Goal: Task Accomplishment & Management: Complete application form

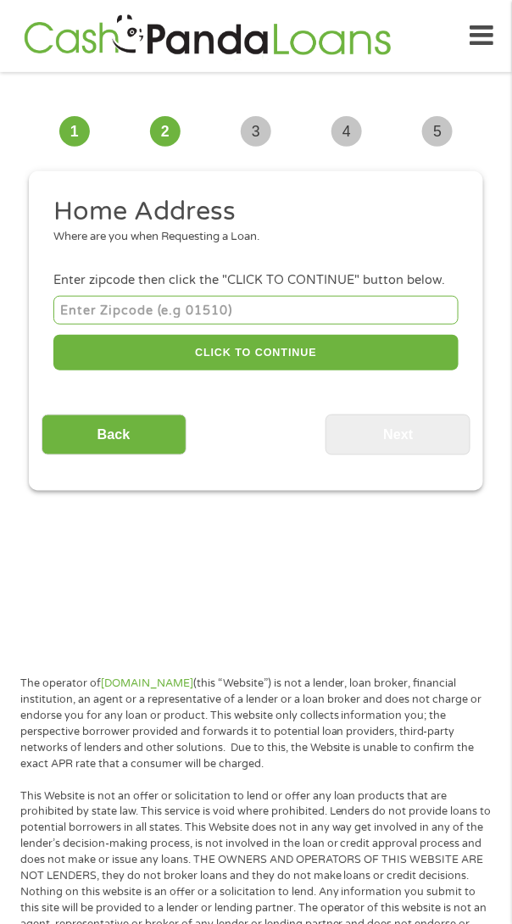
scroll to position [13, 0]
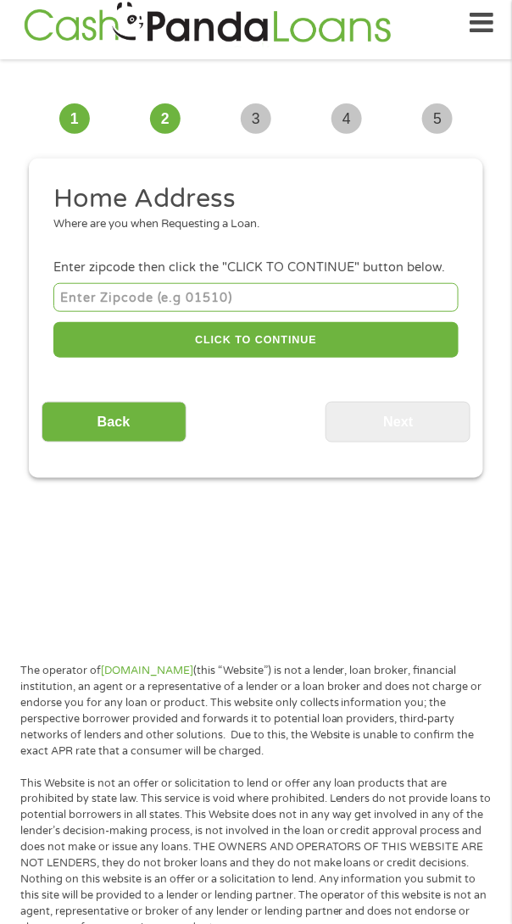
click at [144, 296] on input "number" at bounding box center [255, 297] width 405 height 28
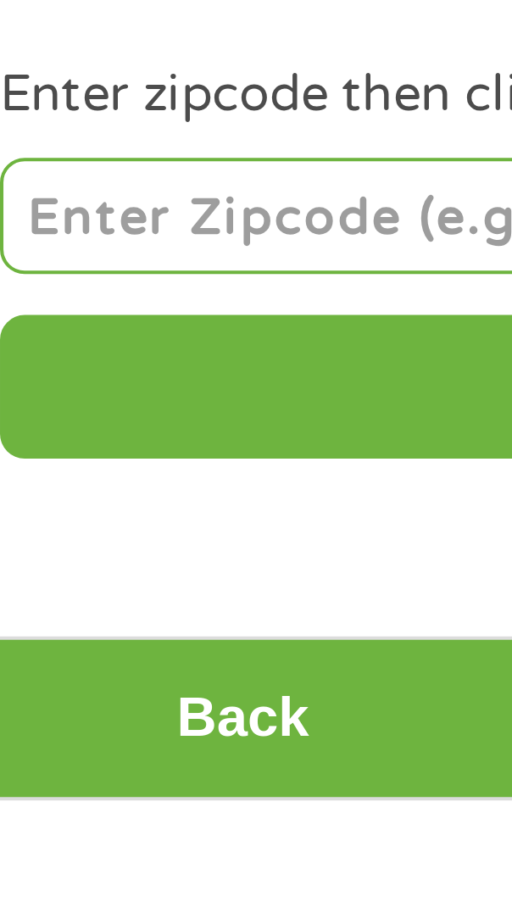
type input "77028"
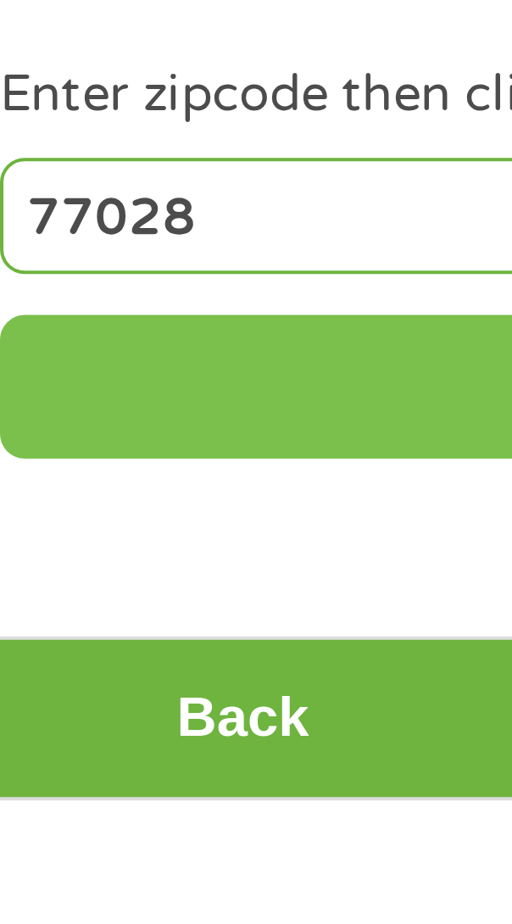
click at [155, 342] on button "CLICK TO CONTINUE" at bounding box center [255, 340] width 405 height 36
type input "77028"
type input "[GEOGRAPHIC_DATA]"
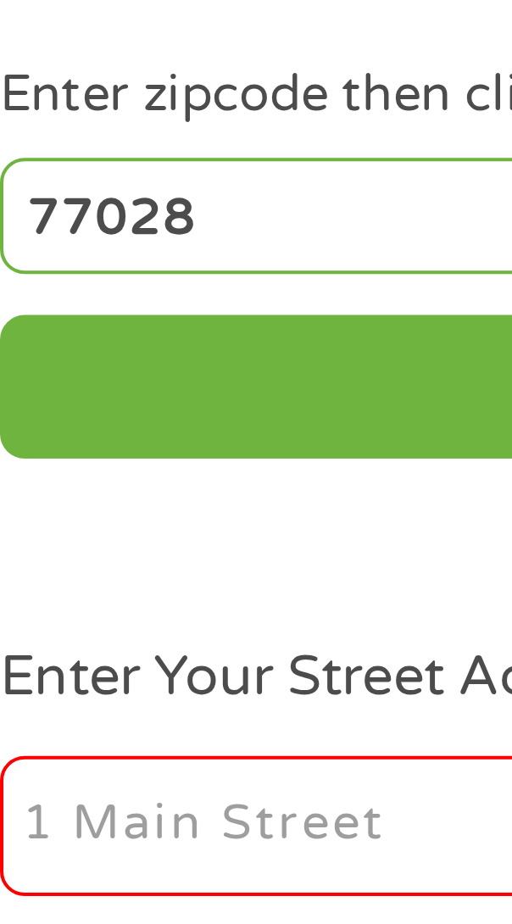
click at [75, 456] on input "Enter Your Street Address *" at bounding box center [148, 450] width 191 height 36
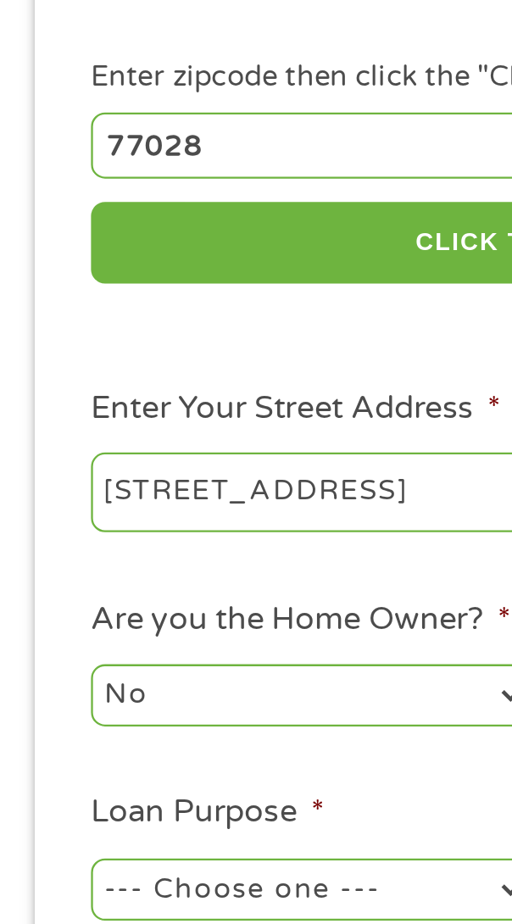
type input "[STREET_ADDRESS]"
click at [109, 301] on input "77028" at bounding box center [255, 297] width 405 height 28
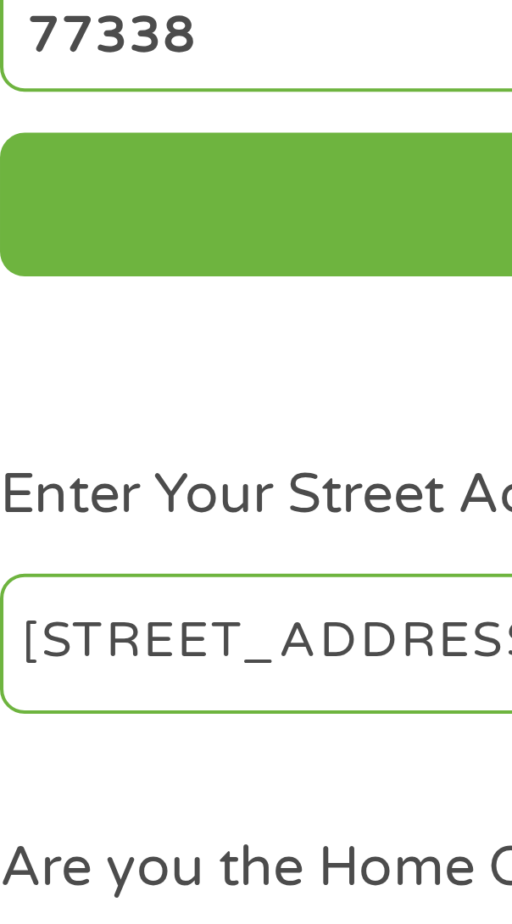
type input "77338"
click at [142, 450] on input "[STREET_ADDRESS]" at bounding box center [148, 450] width 191 height 36
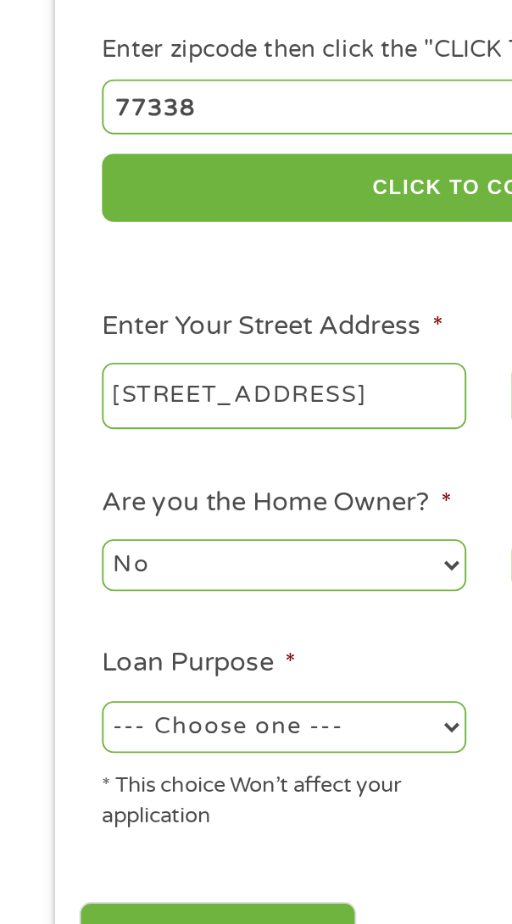
type input "[STREET_ADDRESS]"
click at [231, 618] on select "--- Choose one --- Pay Bills Debt Consolidation Home Improvement Major Purchase…" at bounding box center [148, 622] width 191 height 27
select select "paybills"
click at [53, 611] on select "--- Choose one --- Pay Bills Debt Consolidation Home Improvement Major Purchase…" at bounding box center [148, 622] width 191 height 27
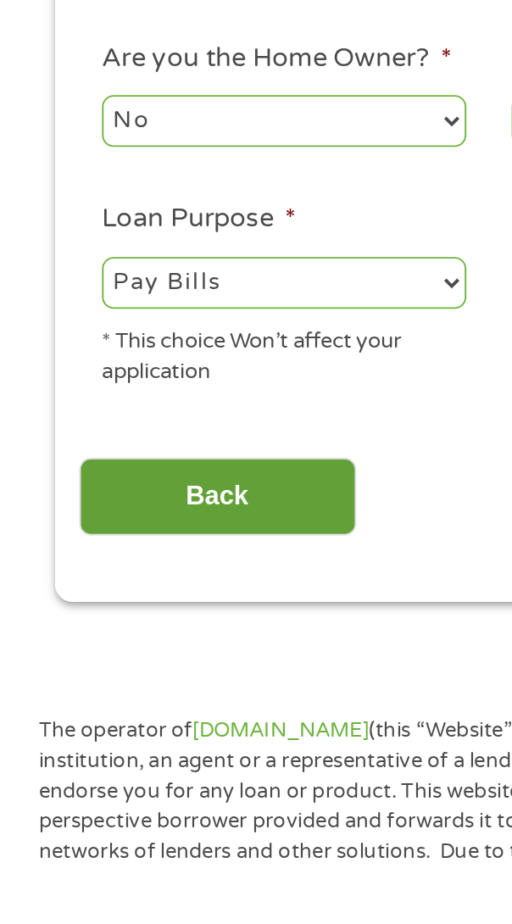
click at [138, 732] on input "Back" at bounding box center [114, 735] width 145 height 42
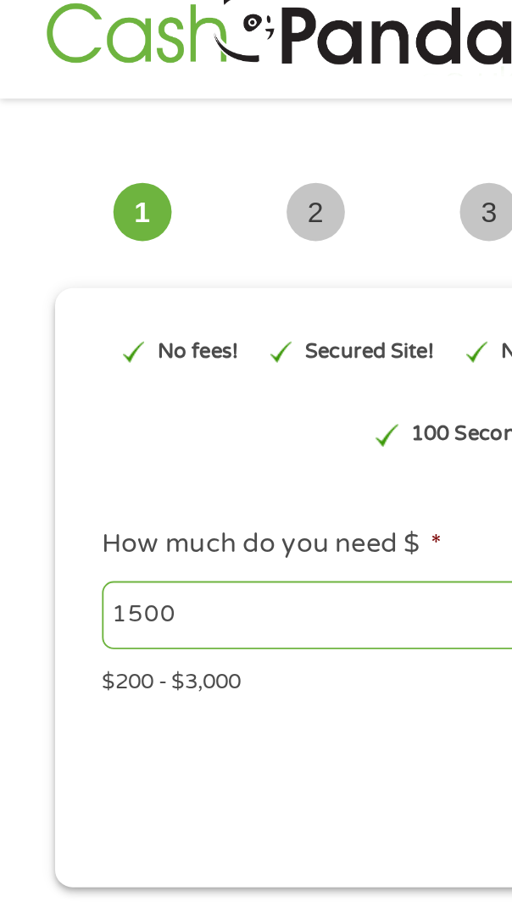
scroll to position [0, 0]
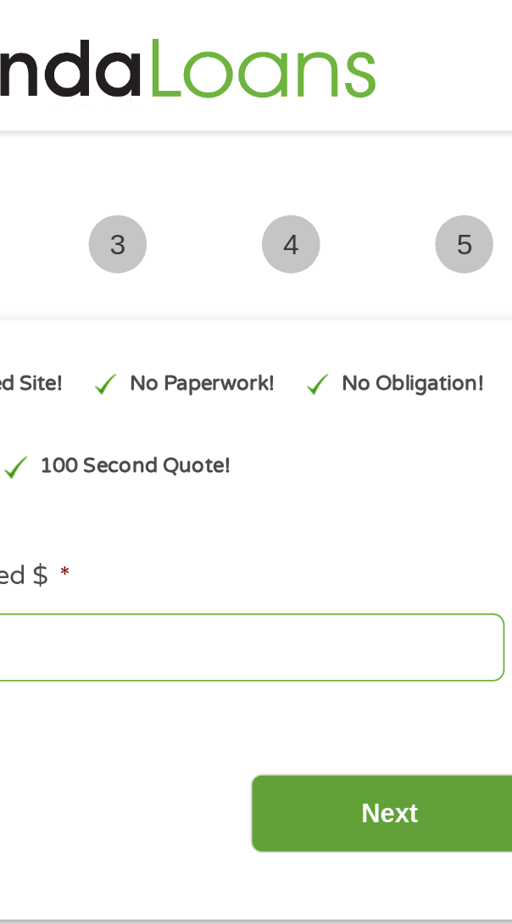
click at [417, 426] on input "Next" at bounding box center [398, 430] width 145 height 42
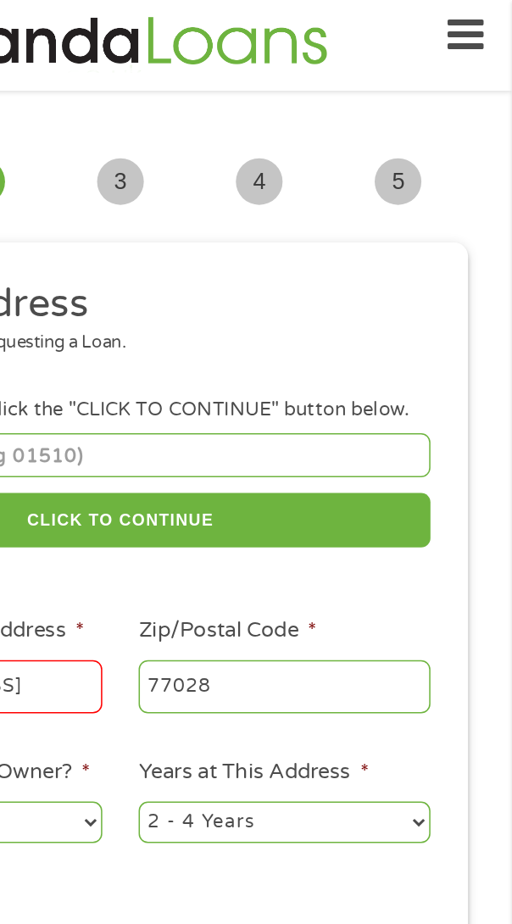
scroll to position [13, 0]
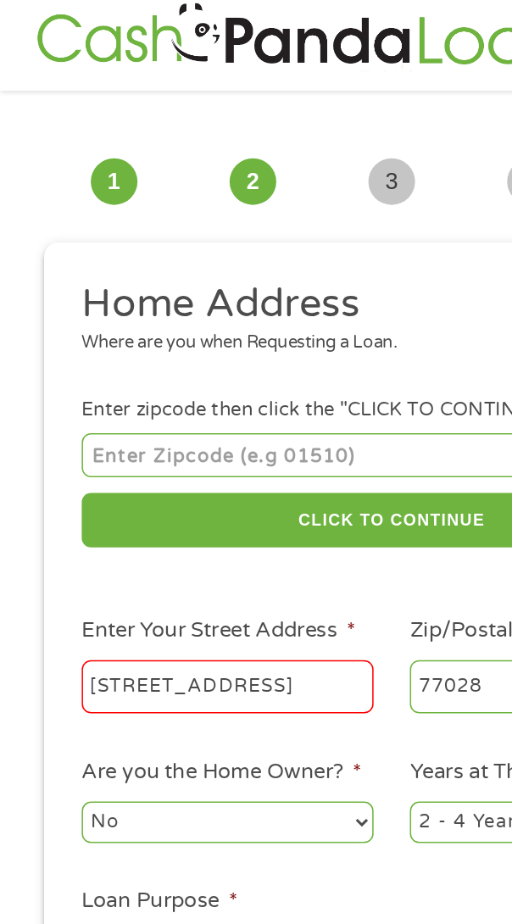
click at [150, 442] on input "[STREET_ADDRESS]" at bounding box center [148, 450] width 191 height 36
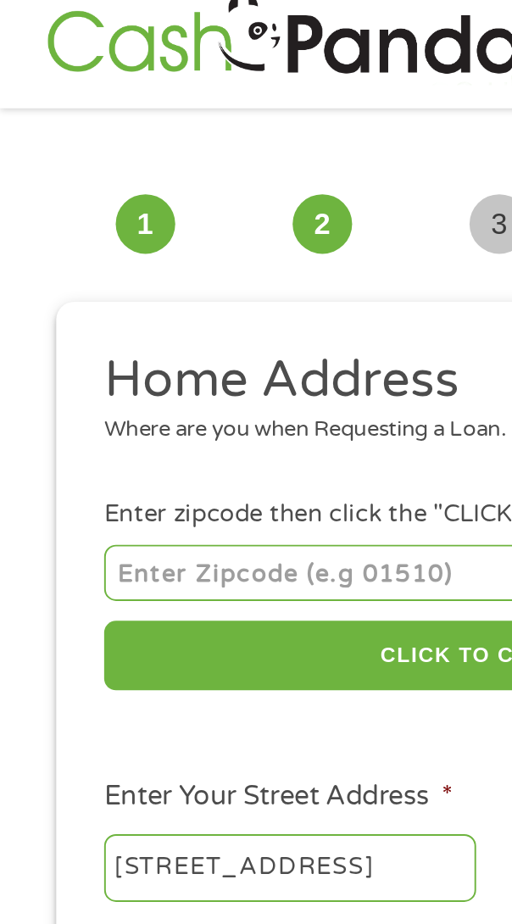
type input "[STREET_ADDRESS]"
click at [124, 293] on input "number" at bounding box center [255, 297] width 405 height 28
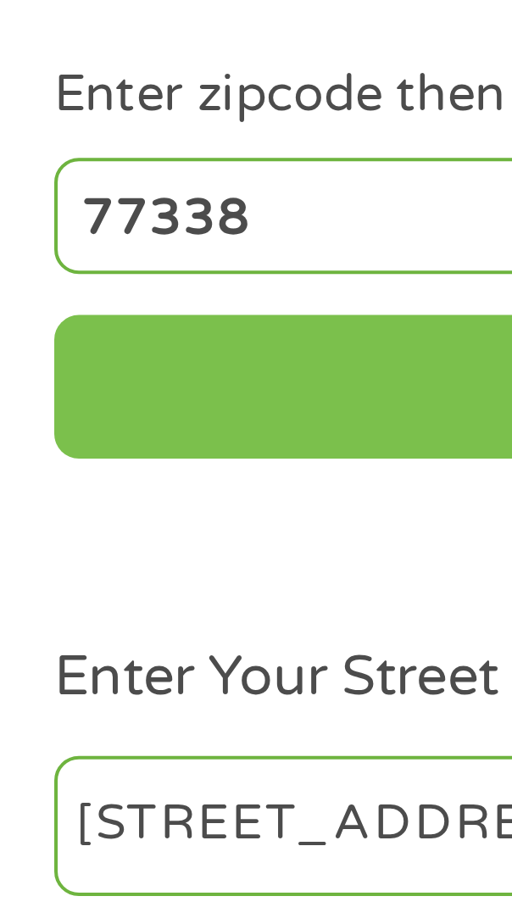
type input "77338"
click at [144, 336] on button "CLICK TO CONTINUE" at bounding box center [255, 340] width 405 height 36
type input "77338"
type input "Humble"
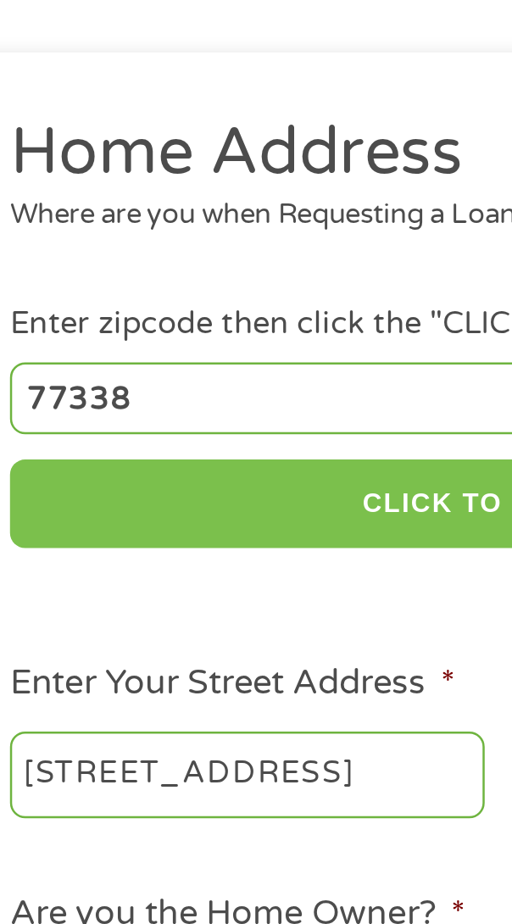
click at [235, 337] on button "CLICK TO CONTINUE" at bounding box center [255, 340] width 405 height 36
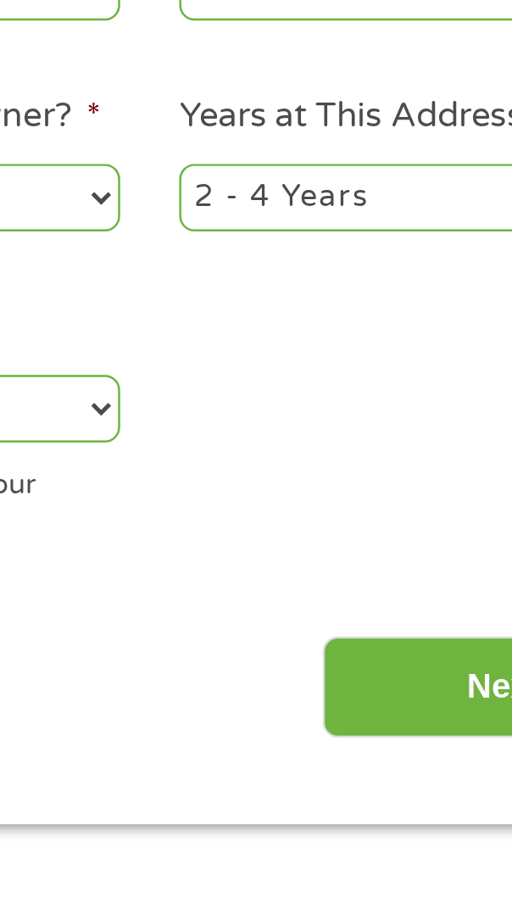
scroll to position [20, 0]
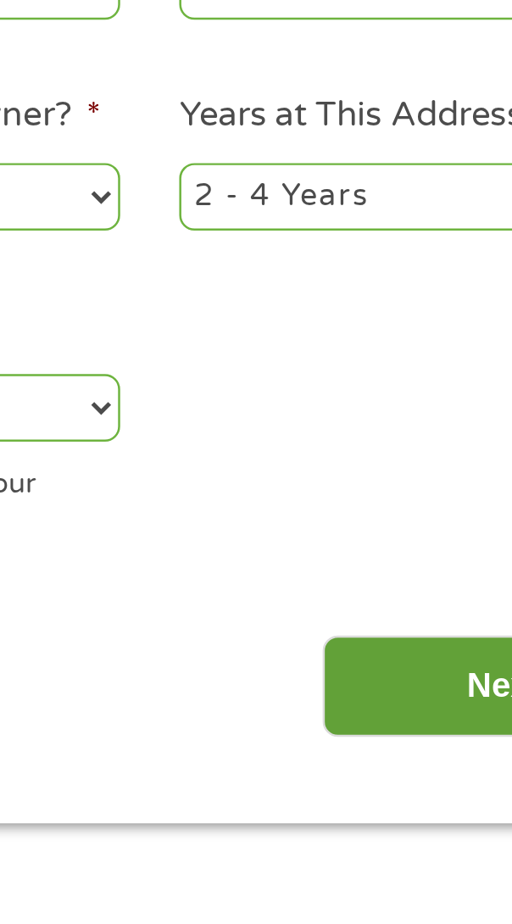
click at [380, 728] on input "Next" at bounding box center [398, 727] width 145 height 42
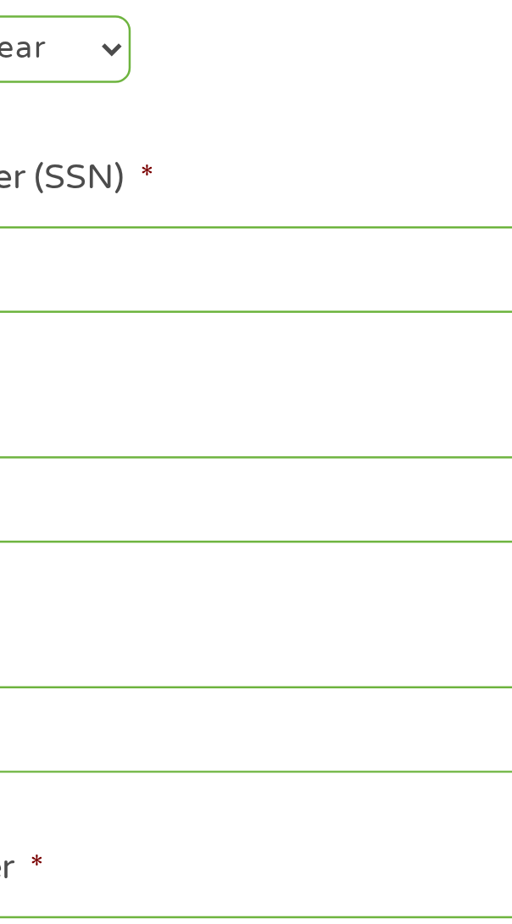
scroll to position [13, 0]
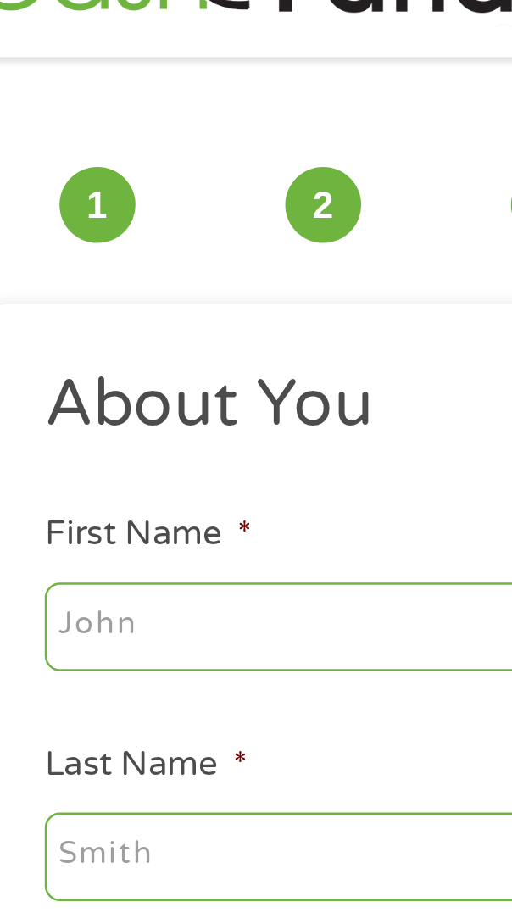
click at [199, 288] on input "First Name *" at bounding box center [255, 288] width 405 height 36
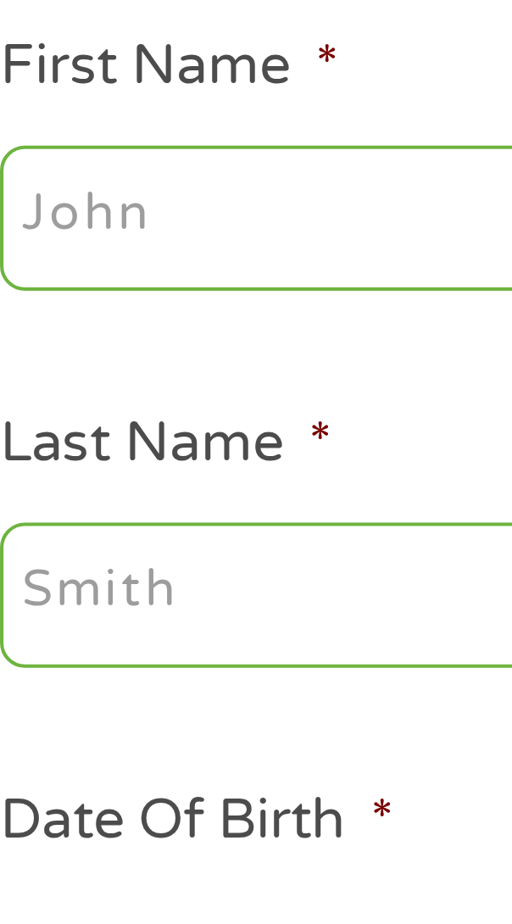
type input "[PERSON_NAME]"
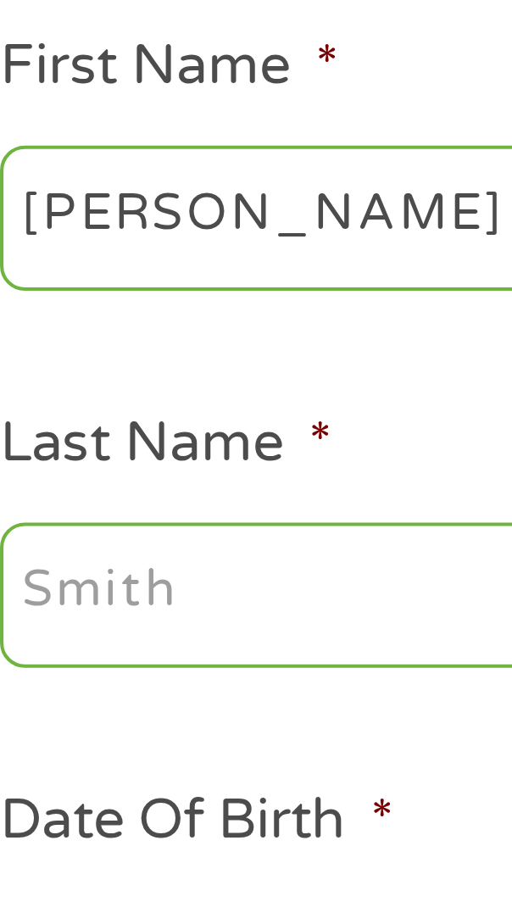
type input "[PERSON_NAME]"
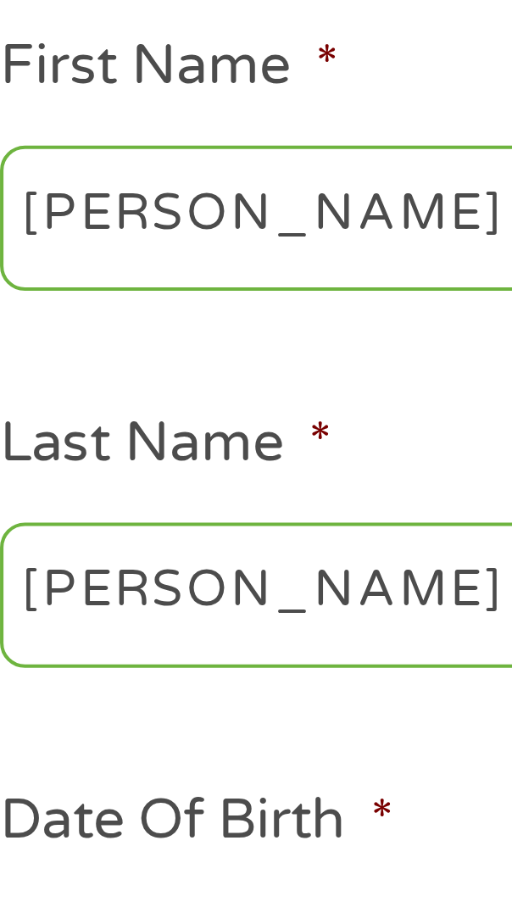
type input "[EMAIL_ADDRESS][DOMAIN_NAME]"
type input "[PHONE_NUMBER]"
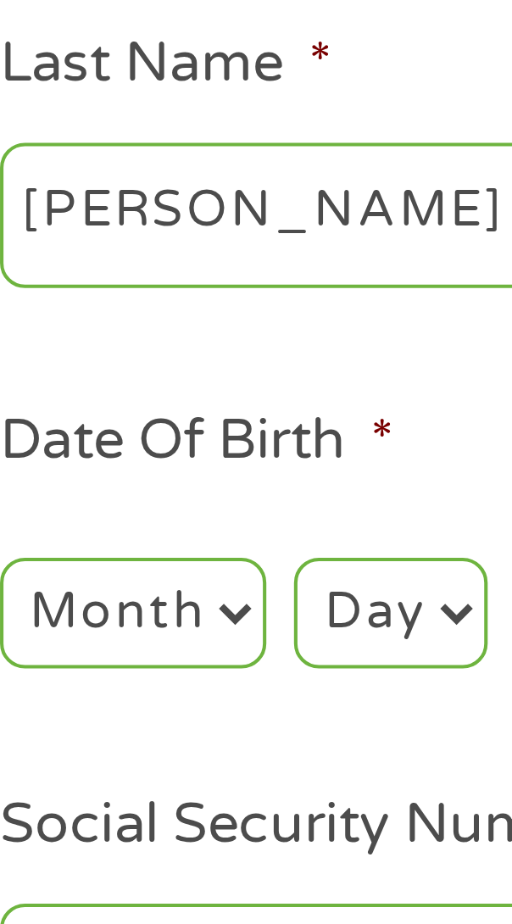
click at [91, 479] on select "Month 1 2 3 4 5 6 7 8 9 10 11 12" at bounding box center [85, 478] width 65 height 27
select select "10"
click at [53, 466] on select "Month 1 2 3 4 5 6 7 8 9 10 11 12" at bounding box center [85, 478] width 65 height 27
click at [153, 474] on select "Day 1 2 3 4 5 6 7 8 9 10 11 12 13 14 15 16 17 18 19 20 21 22 23 24 25 26 27 28 …" at bounding box center [148, 478] width 47 height 27
select select "20"
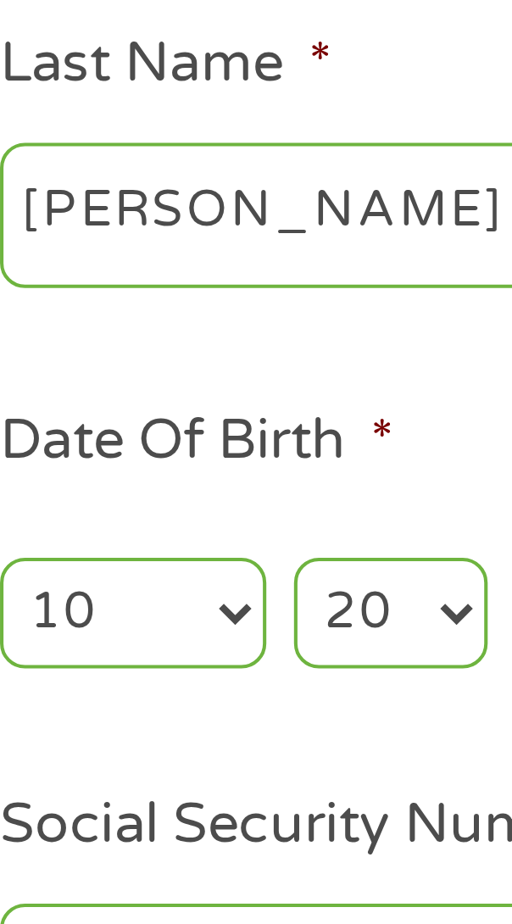
click at [125, 466] on select "Day 1 2 3 4 5 6 7 8 9 10 11 12 13 14 15 16 17 18 19 20 21 22 23 24 25 26 27 28 …" at bounding box center [148, 478] width 47 height 27
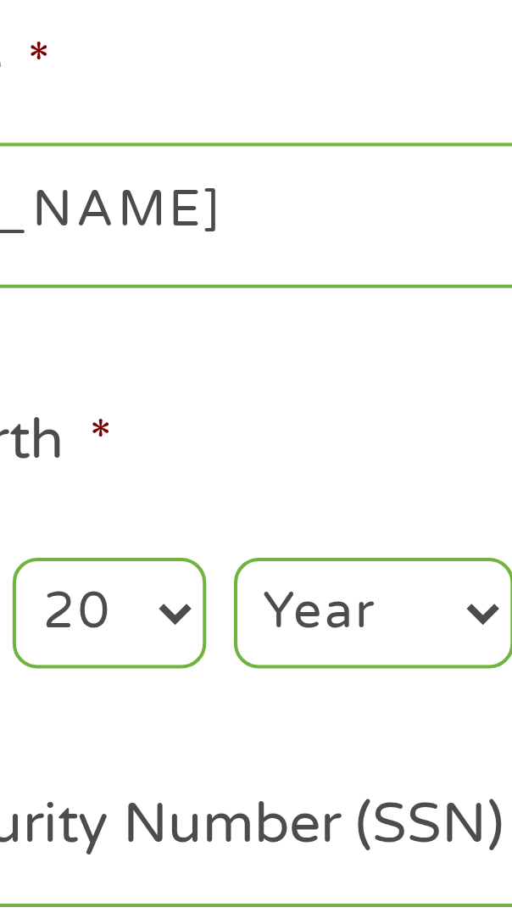
click at [213, 486] on select "Year [DATE] 2006 2005 2004 2003 2002 2001 2000 1999 1998 1997 1996 1995 1994 19…" at bounding box center [214, 478] width 69 height 27
select select "1975"
click at [180, 466] on select "Year [DATE] 2006 2005 2004 2003 2002 2001 2000 1999 1998 1997 1996 1995 1994 19…" at bounding box center [214, 478] width 69 height 27
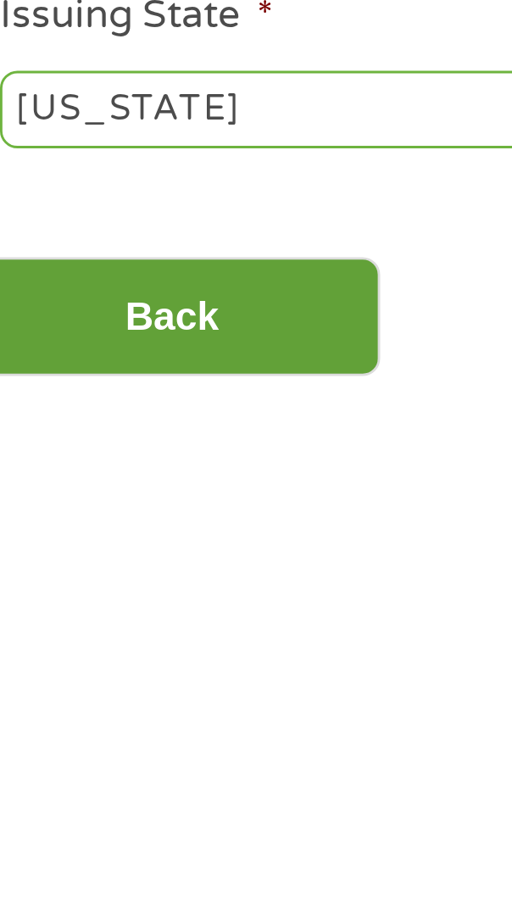
click at [159, 903] on input "Back" at bounding box center [114, 882] width 145 height 42
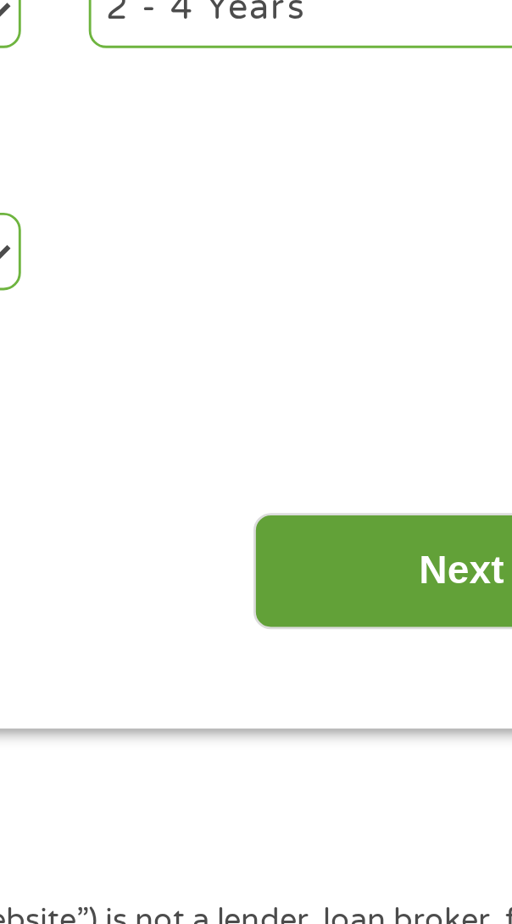
click at [397, 733] on input "Next" at bounding box center [398, 735] width 145 height 42
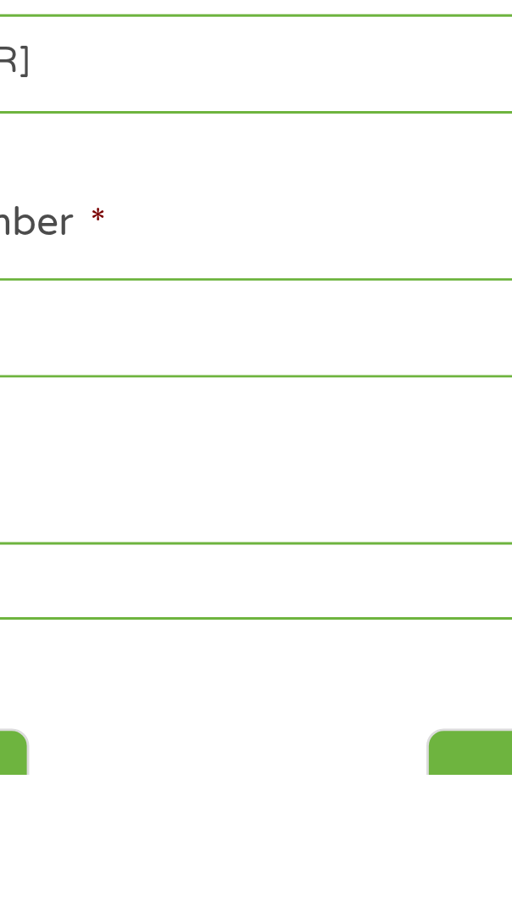
scroll to position [90, 0]
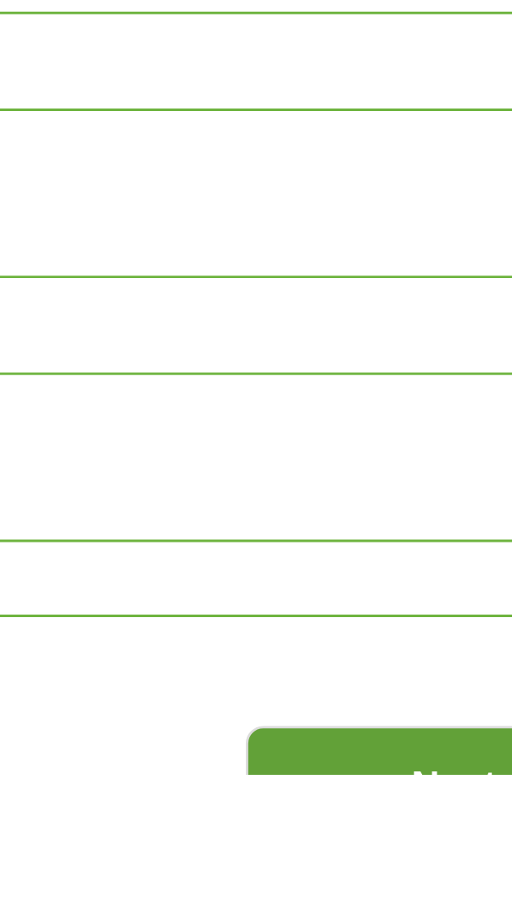
click at [390, 923] on input "Next" at bounding box center [398, 928] width 145 height 42
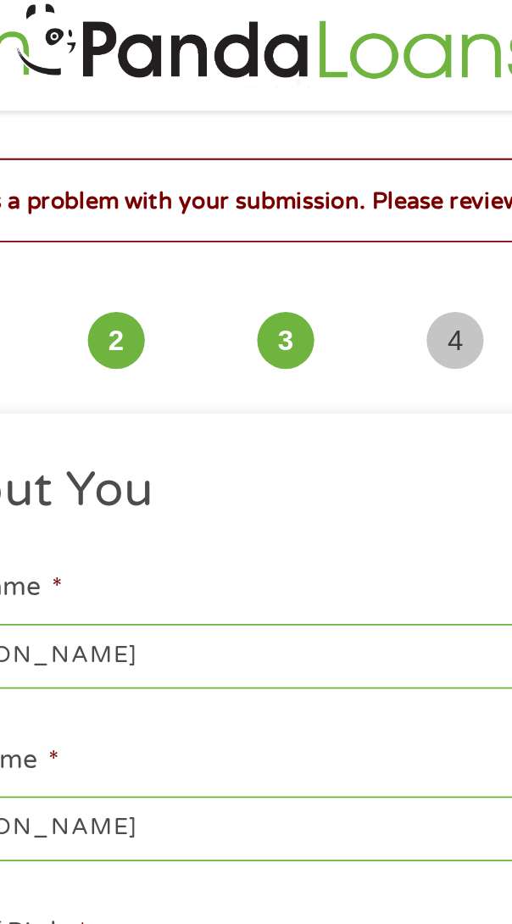
scroll to position [0, 0]
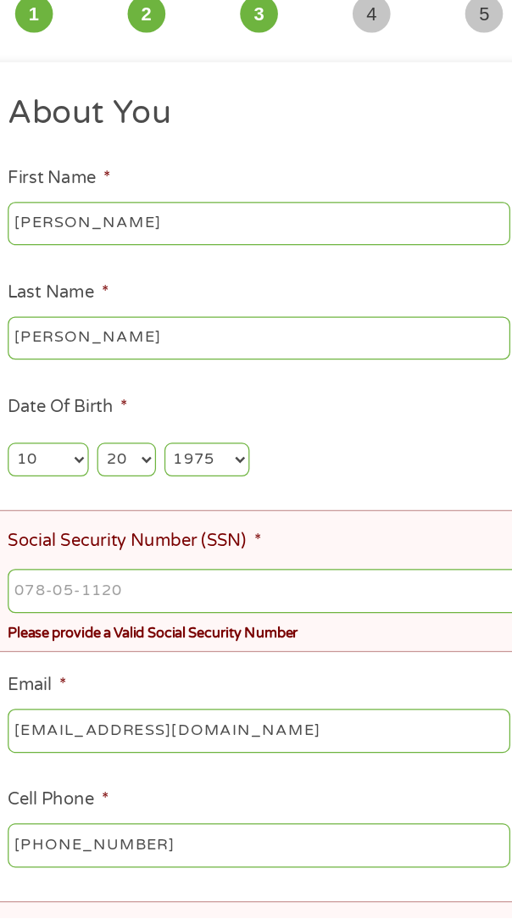
click at [109, 662] on input "Social Security Number (SSN) *" at bounding box center [261, 661] width 416 height 36
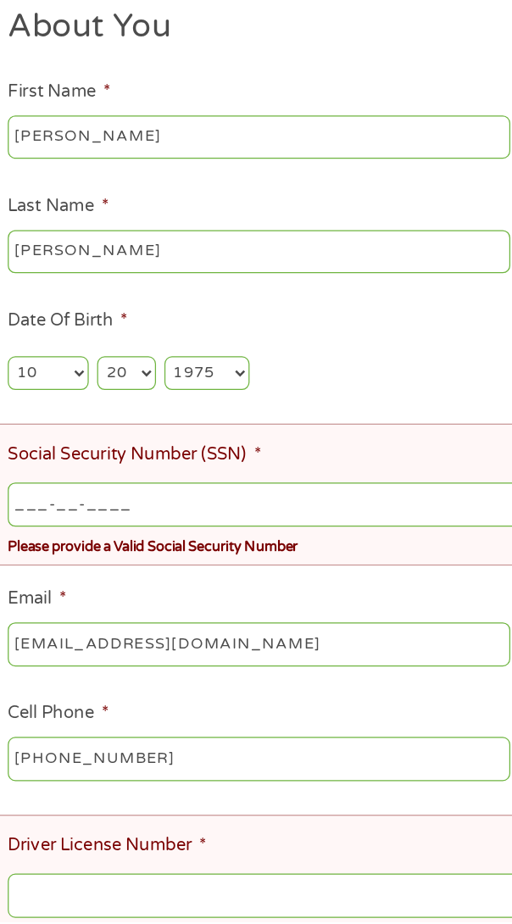
scroll to position [80, 0]
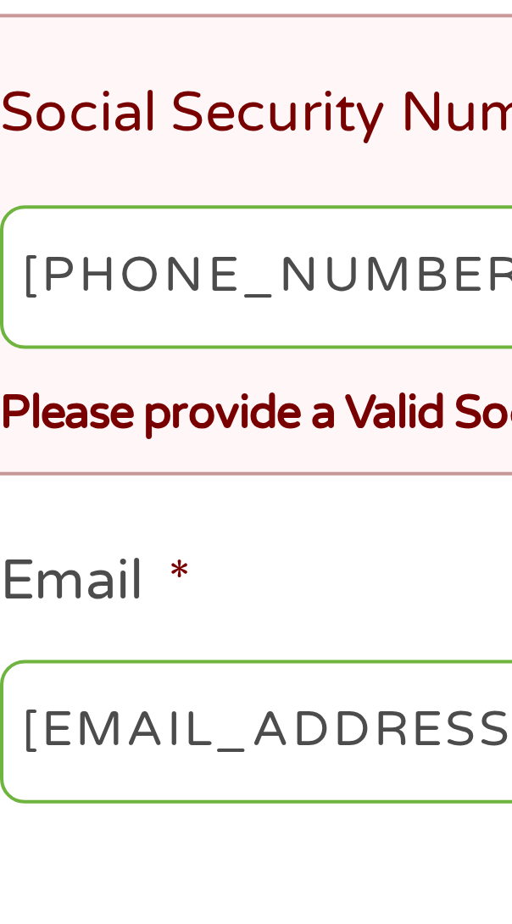
type input "437-53-1427"
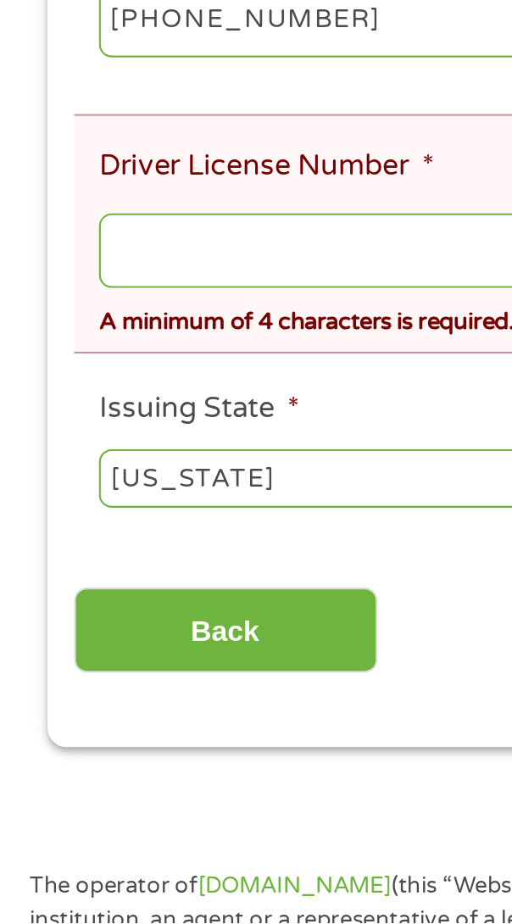
click at [92, 609] on input "Driver License Number *" at bounding box center [261, 603] width 416 height 36
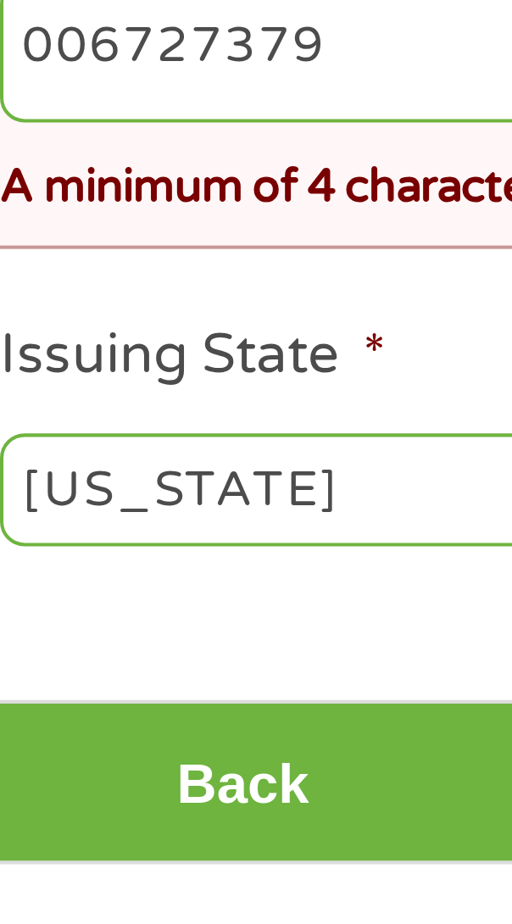
scroll to position [373, 0]
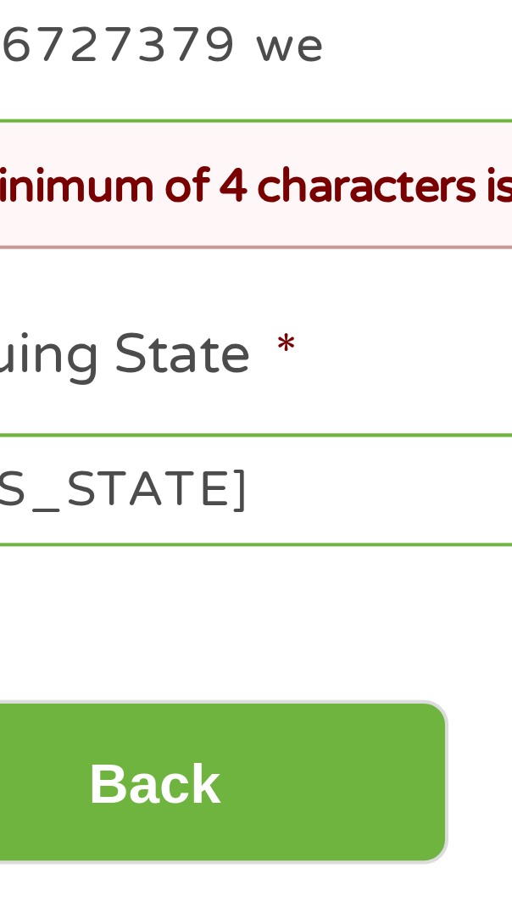
click at [189, 676] on li "Issuing State * [US_STATE] [US_STATE] [US_STATE] [US_STATE] [US_STATE] [US_STAT…" at bounding box center [257, 698] width 430 height 60
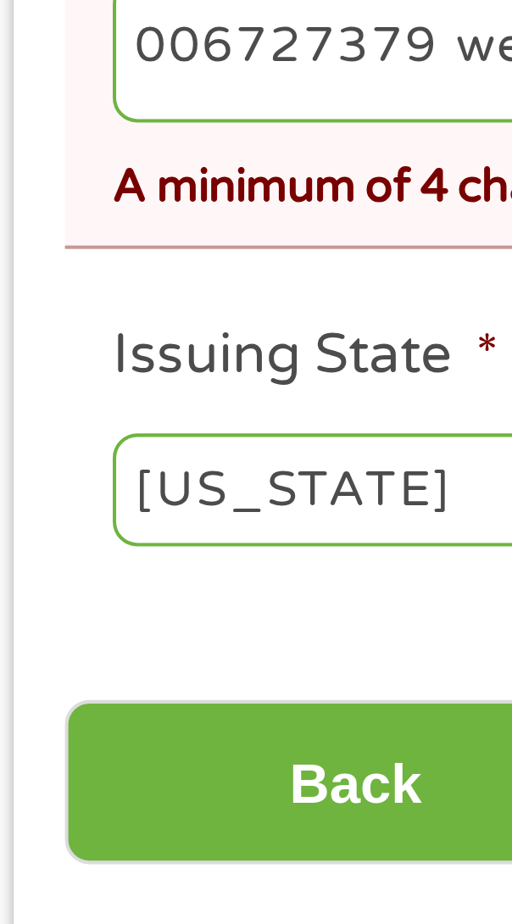
click at [120, 724] on select "[US_STATE] [US_STATE] [US_STATE] [US_STATE] [US_STATE] [US_STATE] [US_STATE] [U…" at bounding box center [255, 711] width 405 height 27
click at [53, 705] on select "[US_STATE] [US_STATE] [US_STATE] [US_STATE] [US_STATE] [US_STATE] [US_STATE] [U…" at bounding box center [255, 711] width 405 height 27
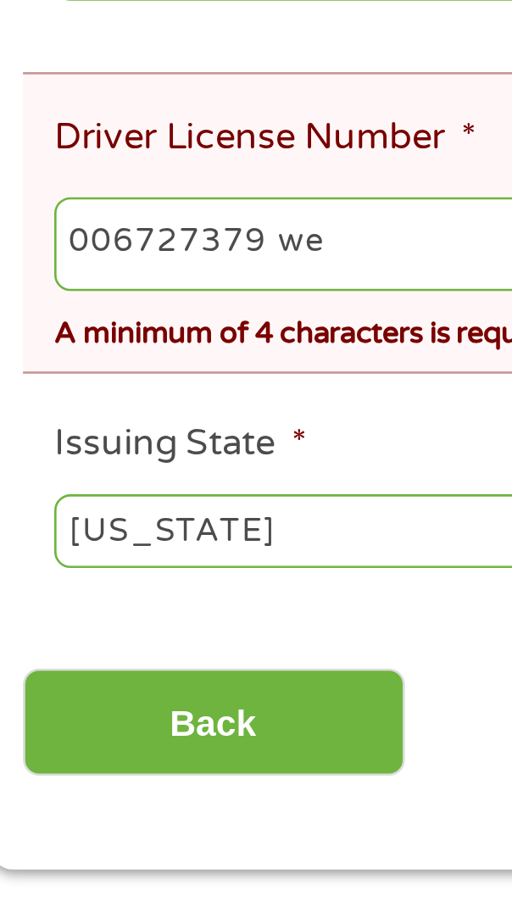
click at [169, 620] on input "006727379 we" at bounding box center [261, 603] width 416 height 36
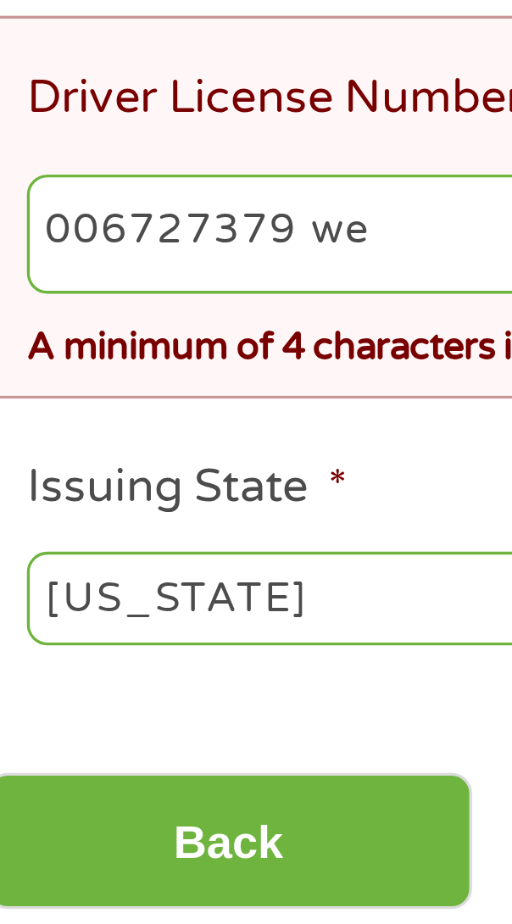
click at [169, 606] on input "006727379 we" at bounding box center [261, 603] width 416 height 36
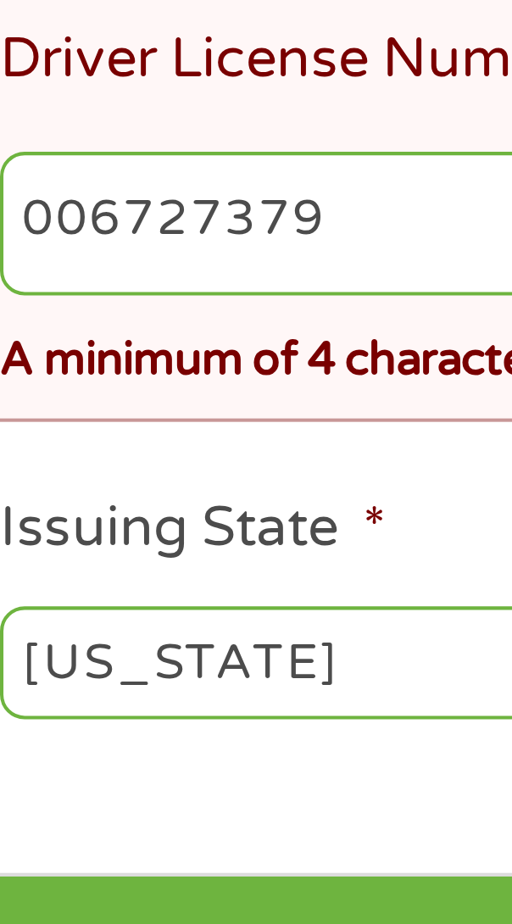
type input "006727379"
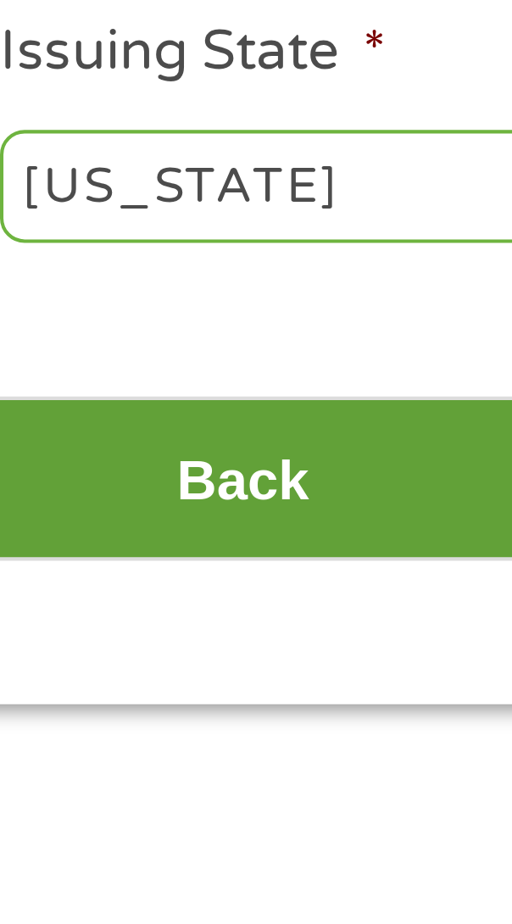
click at [152, 790] on input "Back" at bounding box center [114, 785] width 145 height 42
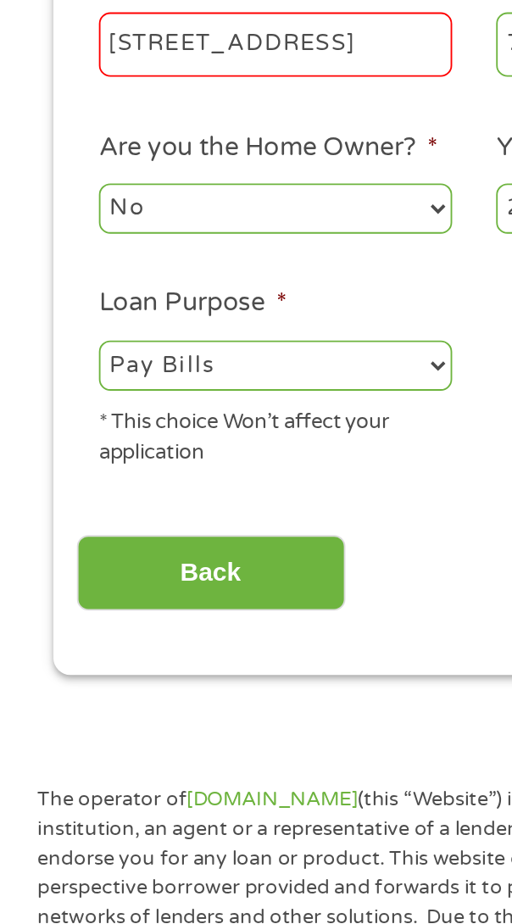
scroll to position [12, 0]
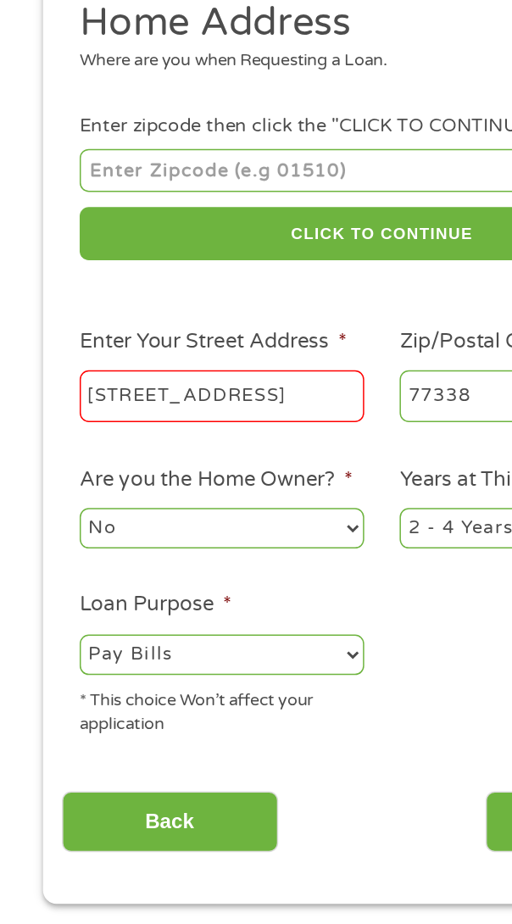
click at [139, 452] on input "[STREET_ADDRESS]" at bounding box center [148, 450] width 191 height 36
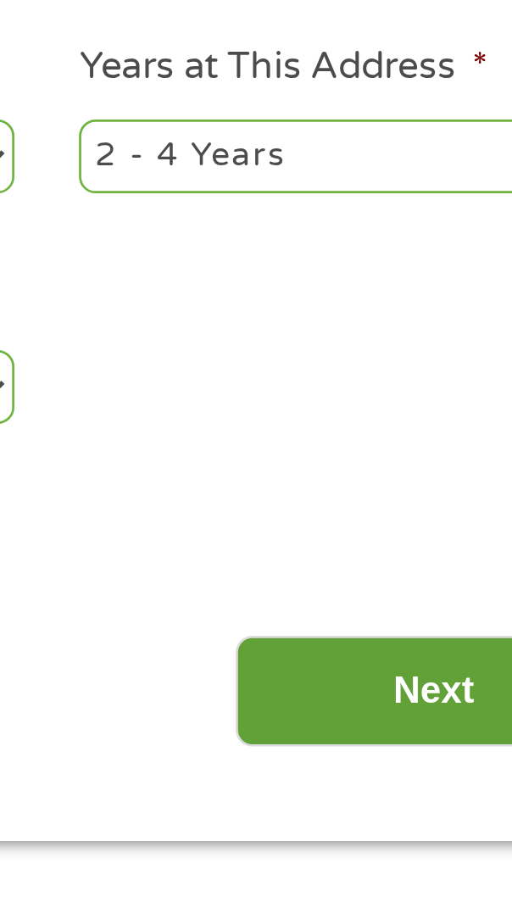
type input "719 6th"
click at [390, 735] on input "Next" at bounding box center [398, 736] width 145 height 42
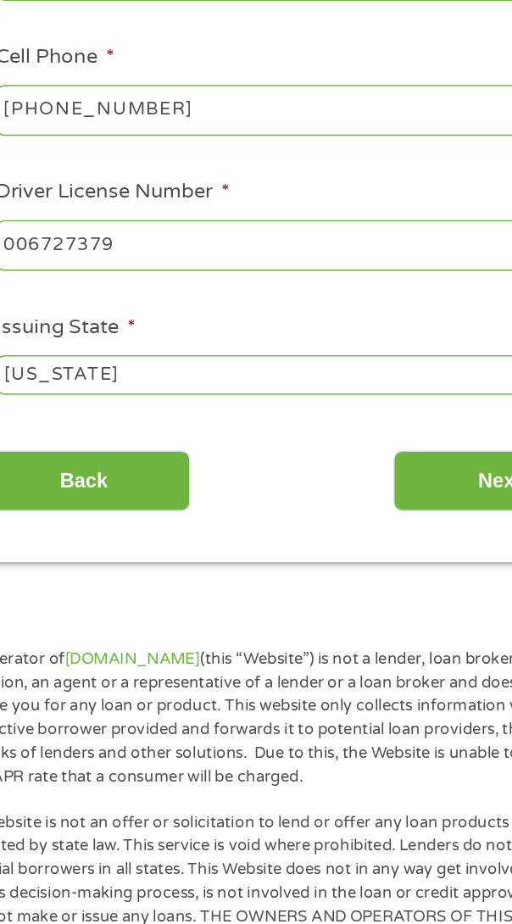
scroll to position [494, 0]
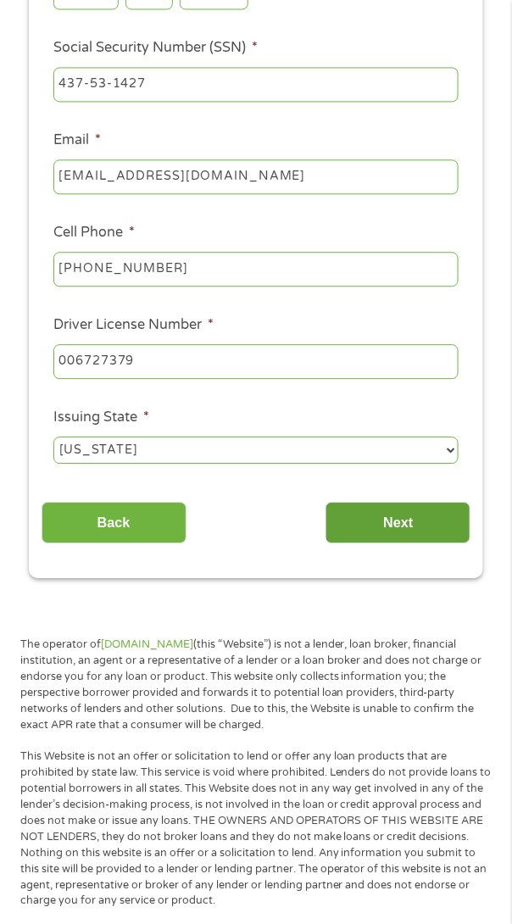
click at [435, 515] on input "Next" at bounding box center [398, 524] width 145 height 42
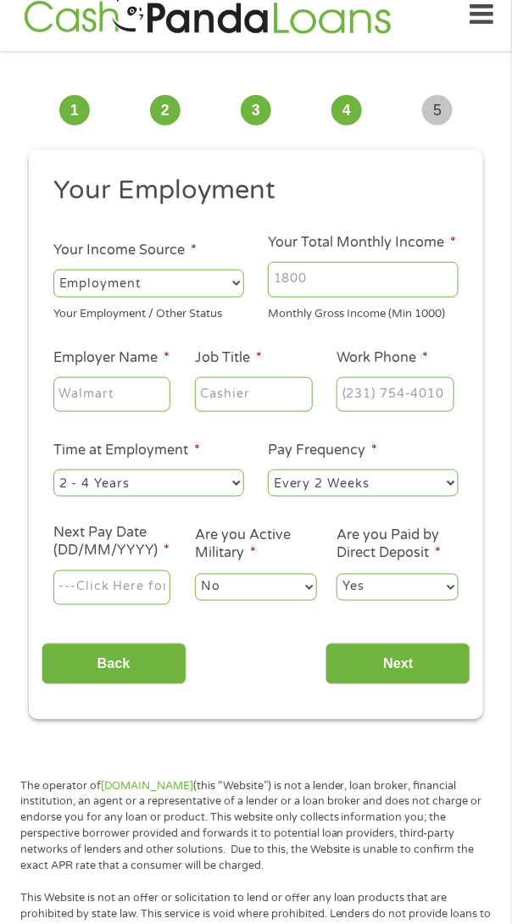
scroll to position [13, 0]
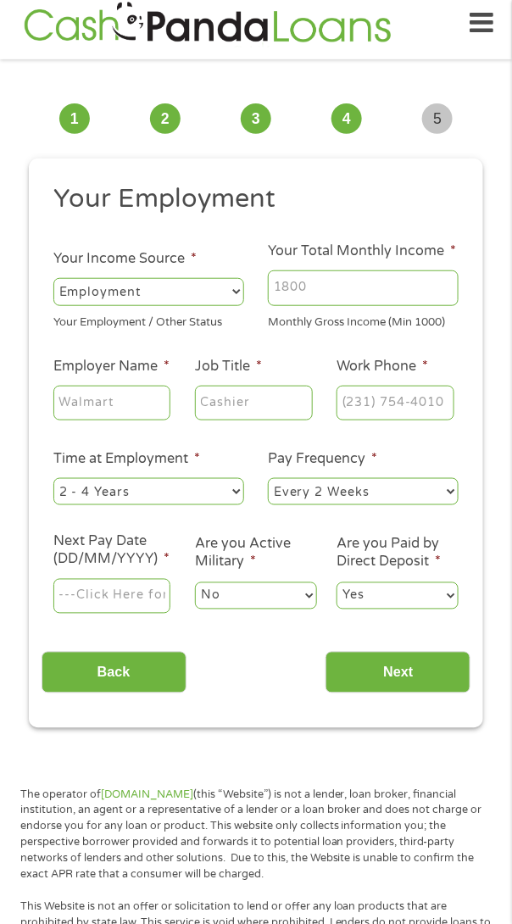
click at [340, 287] on input "Your Total Monthly Income *" at bounding box center [363, 288] width 191 height 36
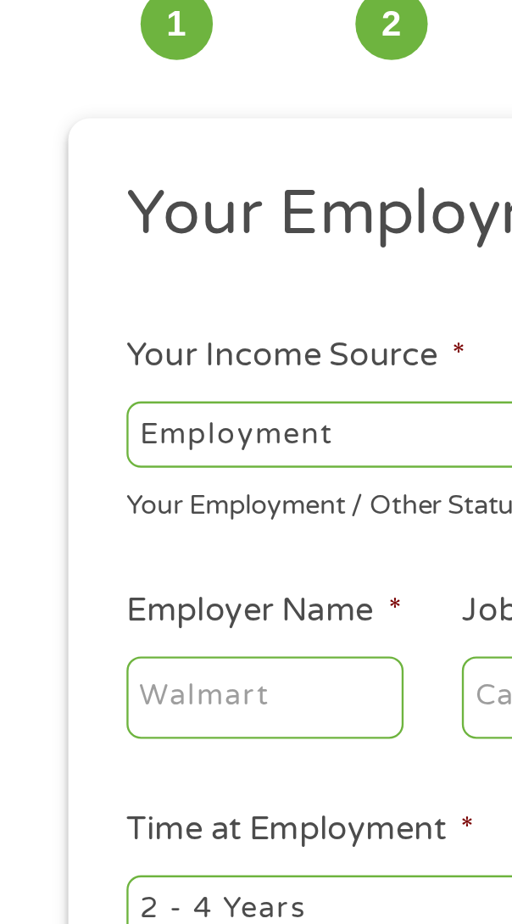
type input "4200"
click at [93, 421] on input "Employer Name *" at bounding box center [111, 404] width 117 height 36
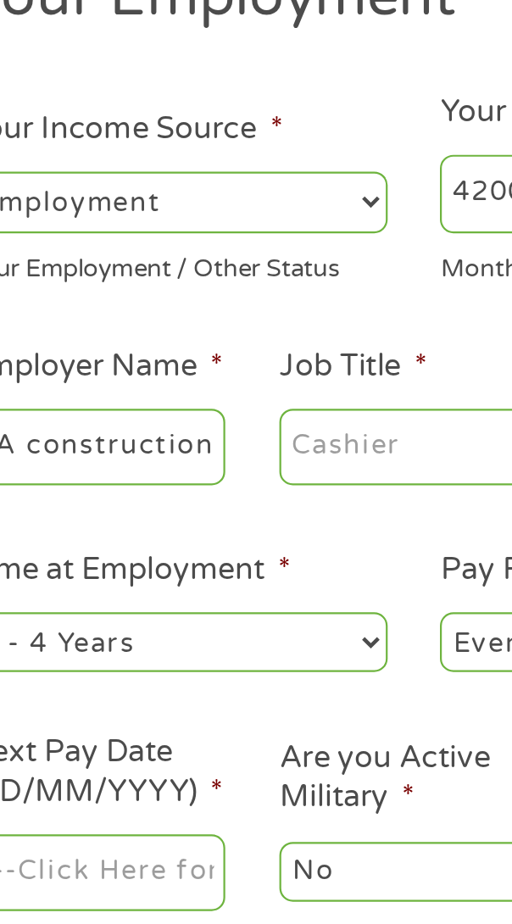
type input "Double A construction"
click at [251, 416] on input "Job Title *" at bounding box center [253, 404] width 117 height 36
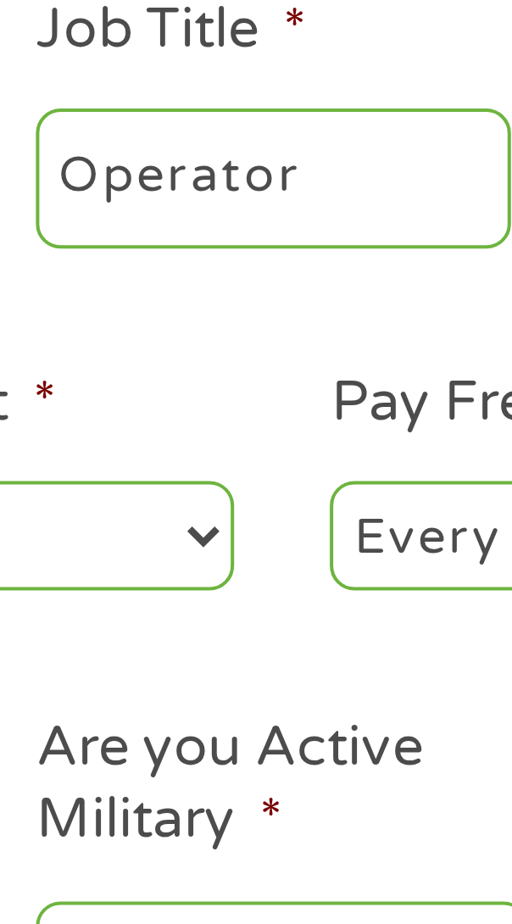
type input "Operator"
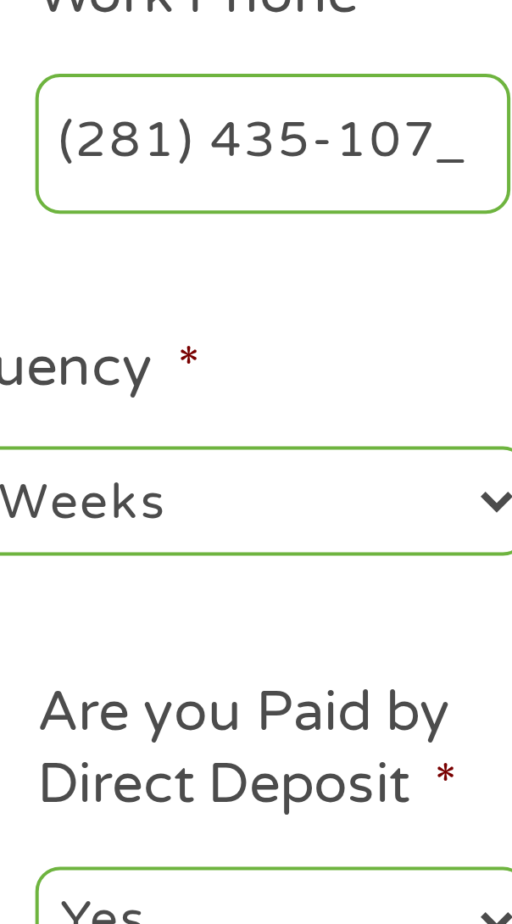
type input "[PHONE_NUMBER]"
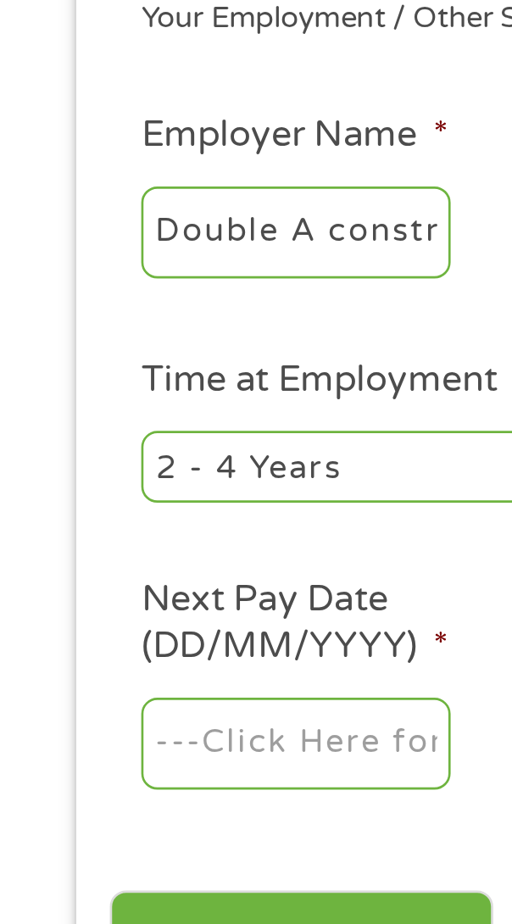
click at [114, 614] on input "Next Pay Date (DD/MM/YYYY) *" at bounding box center [111, 597] width 117 height 36
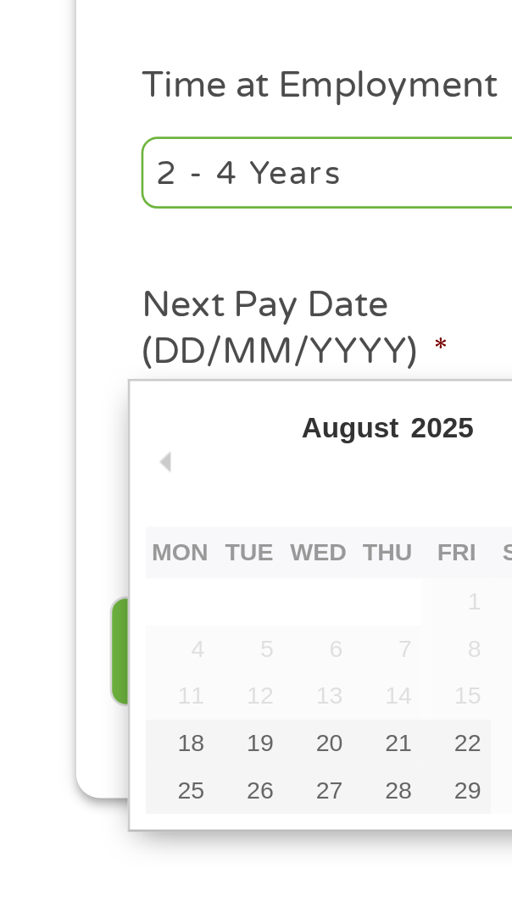
type input "[DATE]"
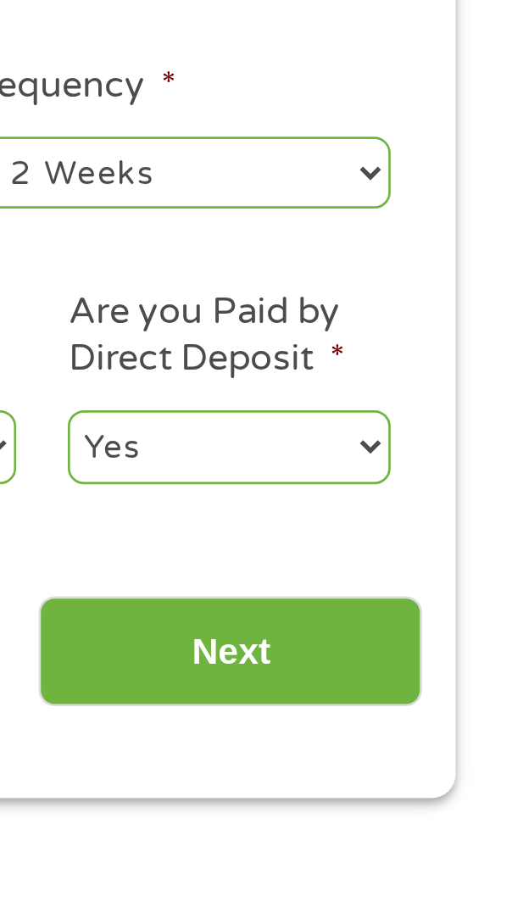
click at [453, 609] on select "Yes No" at bounding box center [398, 595] width 122 height 27
select select "0"
click at [337, 602] on select "Yes No" at bounding box center [398, 595] width 122 height 27
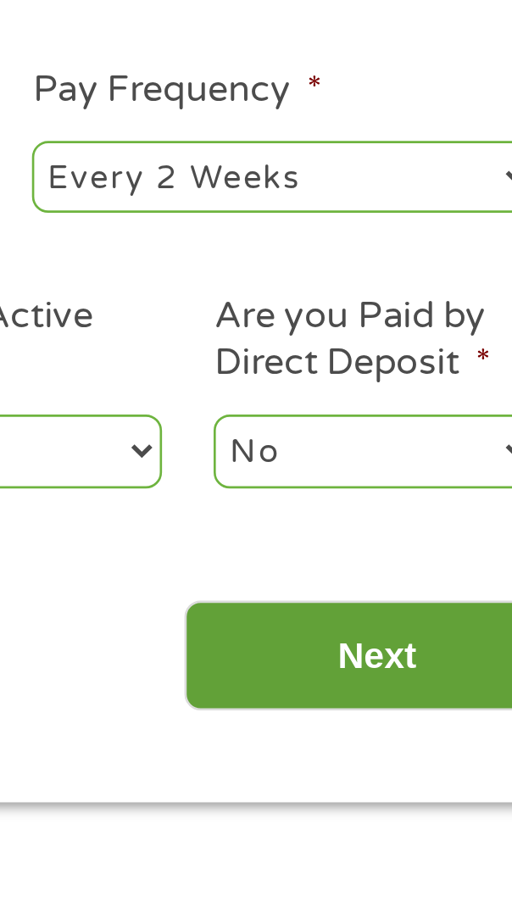
click at [407, 694] on input "Next" at bounding box center [398, 673] width 145 height 42
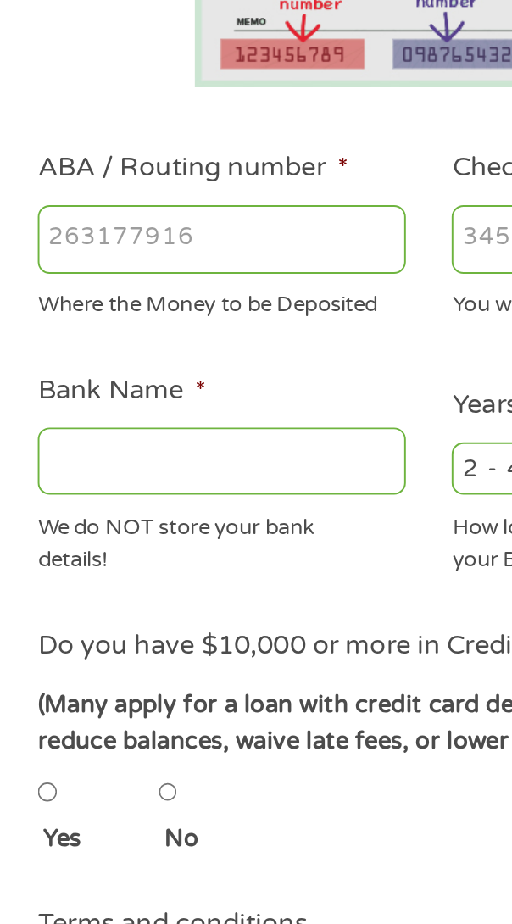
click at [87, 574] on input "Bank Name *" at bounding box center [148, 556] width 191 height 36
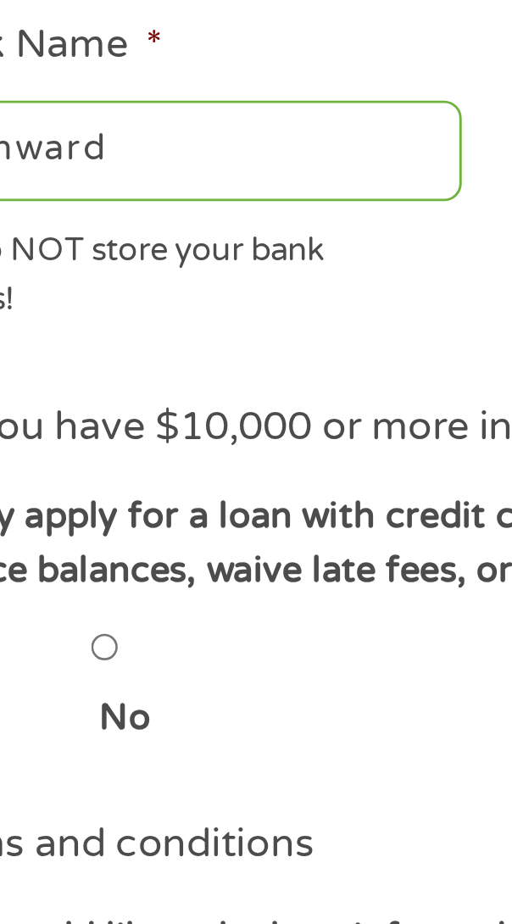
type input "Pathward"
click at [125, 738] on input "No" at bounding box center [121, 727] width 10 height 20
radio input "true"
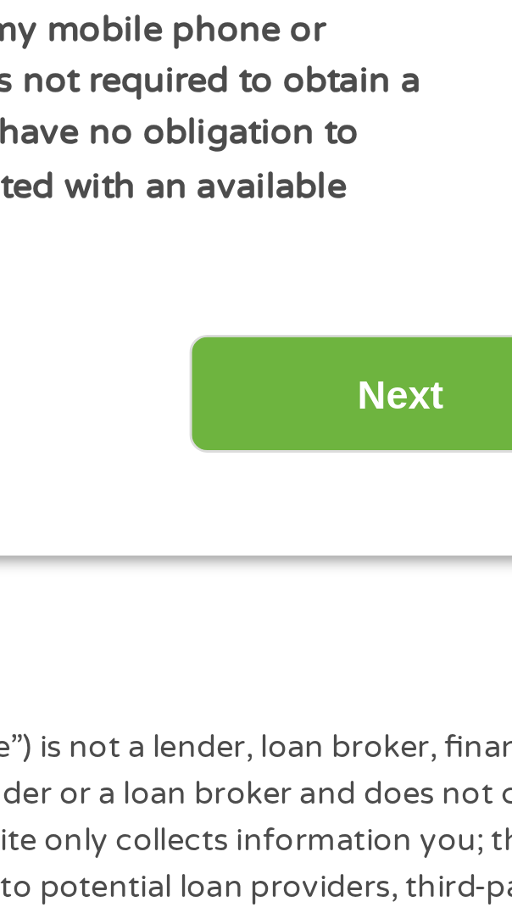
scroll to position [488, 0]
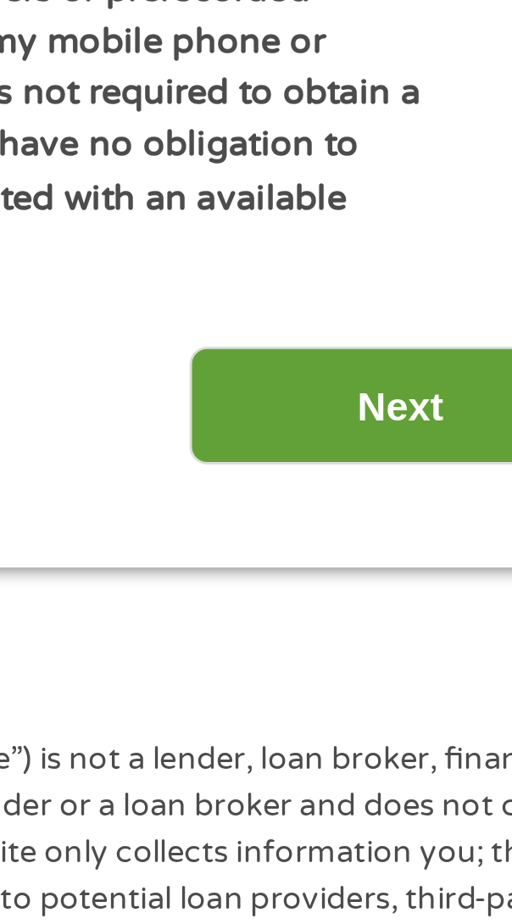
click at [404, 741] on input "Next" at bounding box center [398, 743] width 145 height 42
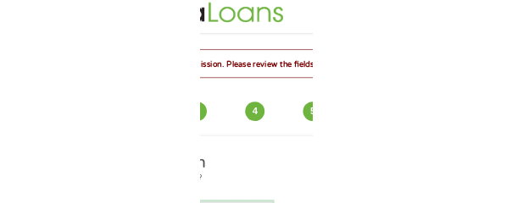
scroll to position [13, 0]
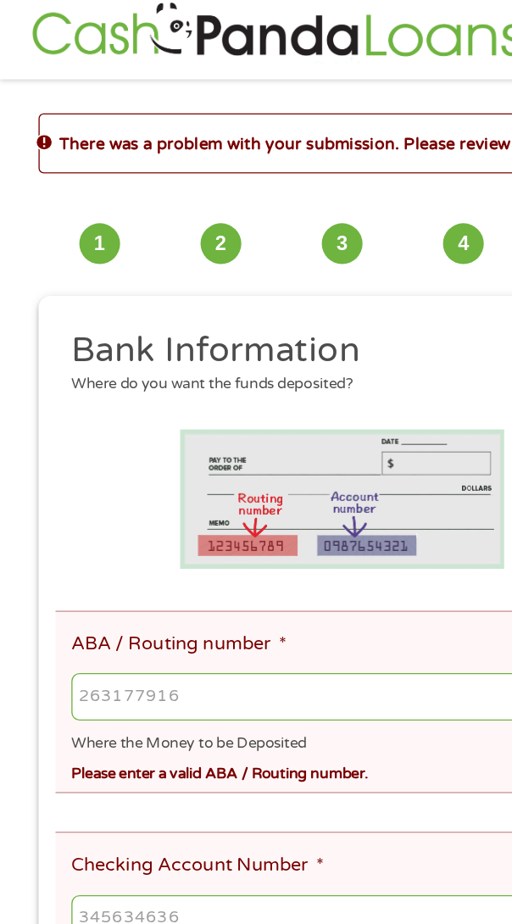
click at [35, 334] on div "This field is hidden when viewing the form gclid EAIaIQobChMIvNv09aGTjwMVaSzUAR…" at bounding box center [256, 899] width 454 height 1356
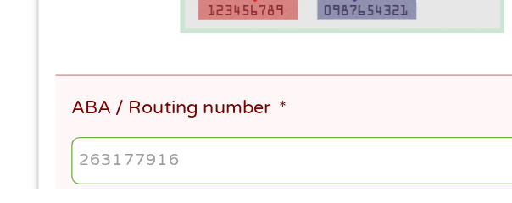
scroll to position [355, 0]
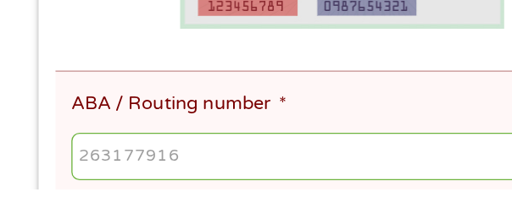
click at [70, 179] on input "ABA / Routing number *" at bounding box center [261, 179] width 416 height 36
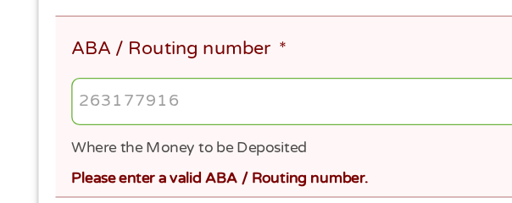
scroll to position [406, 0]
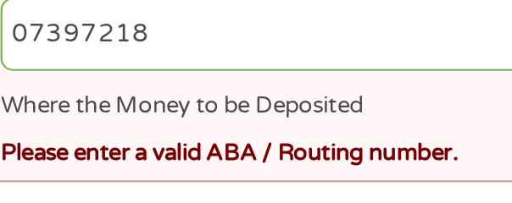
type input "073972181"
type input "METABANK"
type input "073972181"
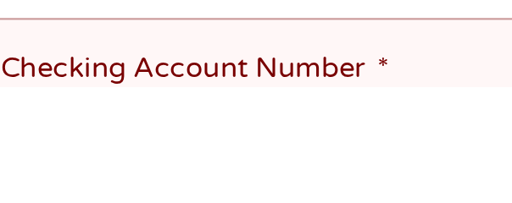
scroll to position [514, 0]
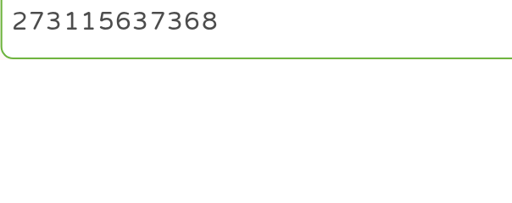
type input "273115637368"
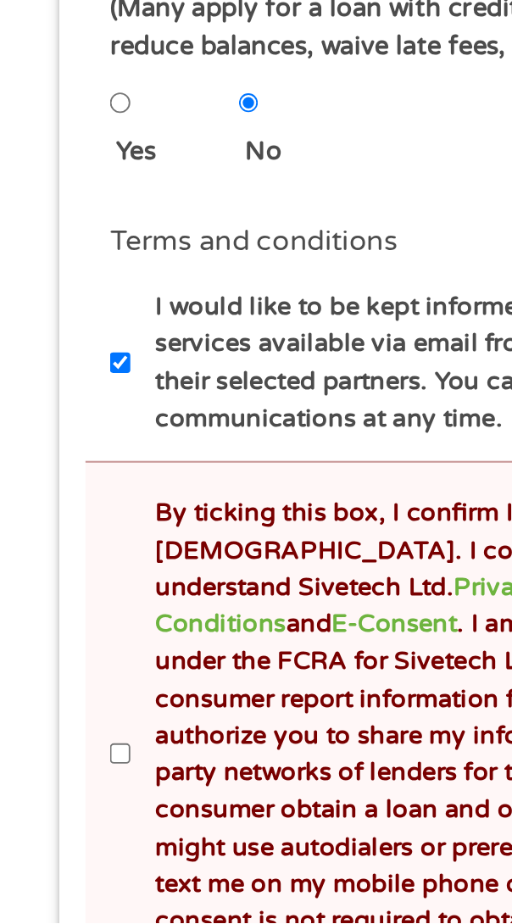
scroll to position [485, 0]
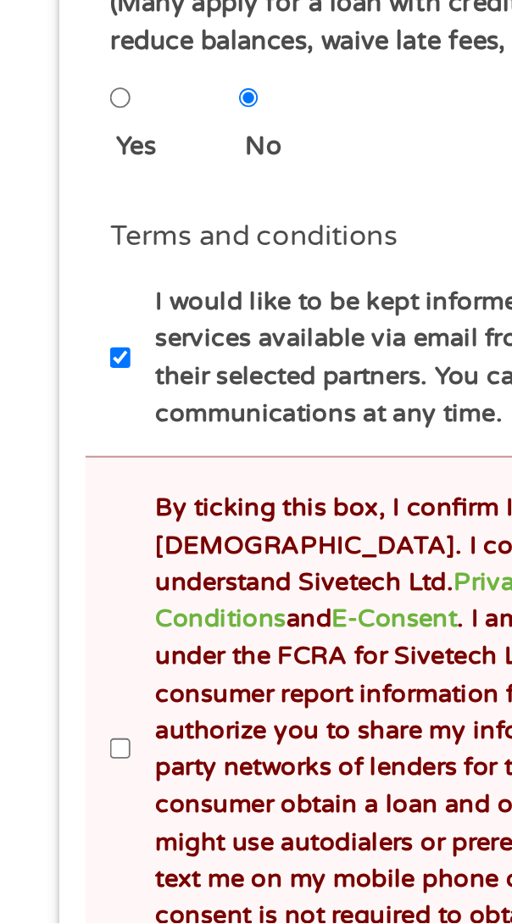
click at [56, 833] on input "By ticking this box, I confirm I am at least [DEMOGRAPHIC_DATA]. I confirm I ha…" at bounding box center [58, 839] width 10 height 20
checkbox input "true"
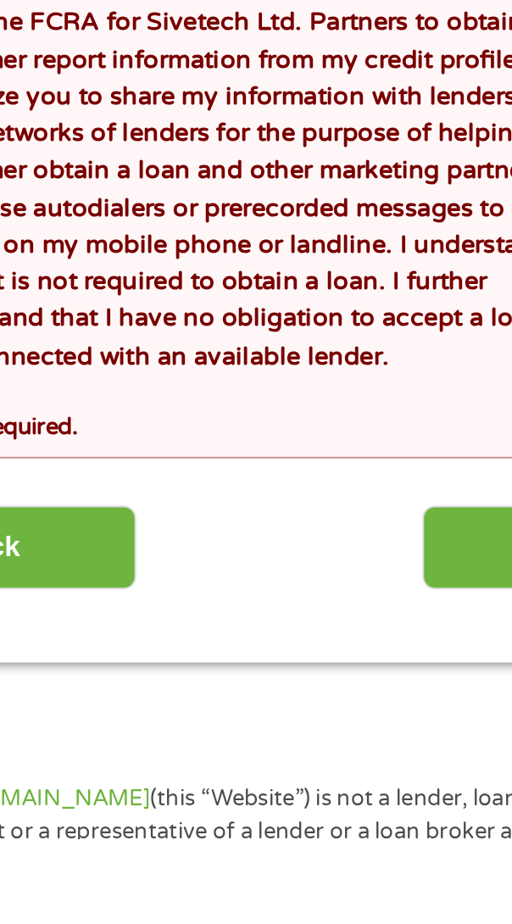
scroll to position [753, 0]
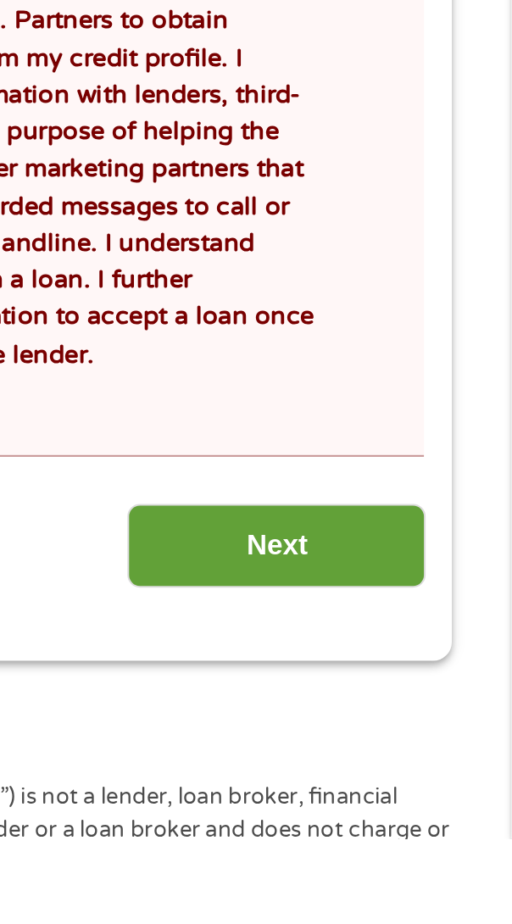
click at [433, 761] on input "Next" at bounding box center [398, 782] width 145 height 42
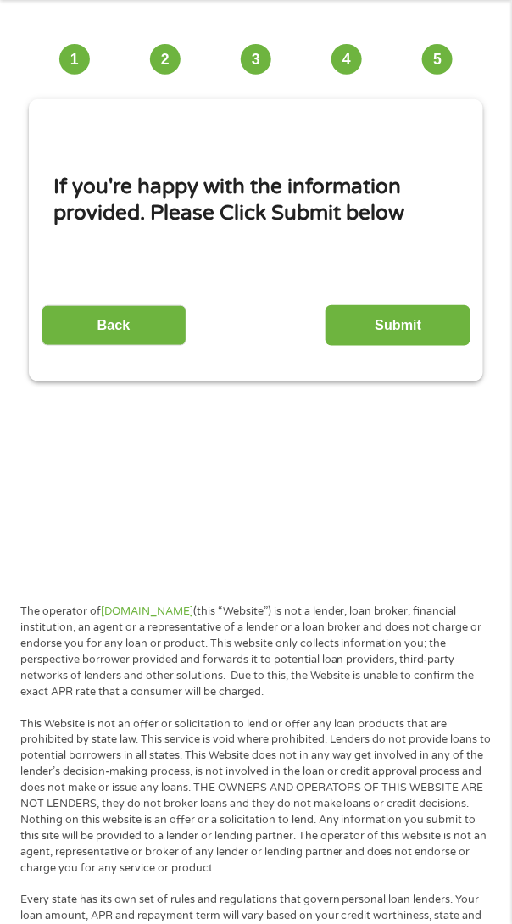
scroll to position [72, 0]
click at [429, 321] on input "Submit" at bounding box center [398, 326] width 145 height 42
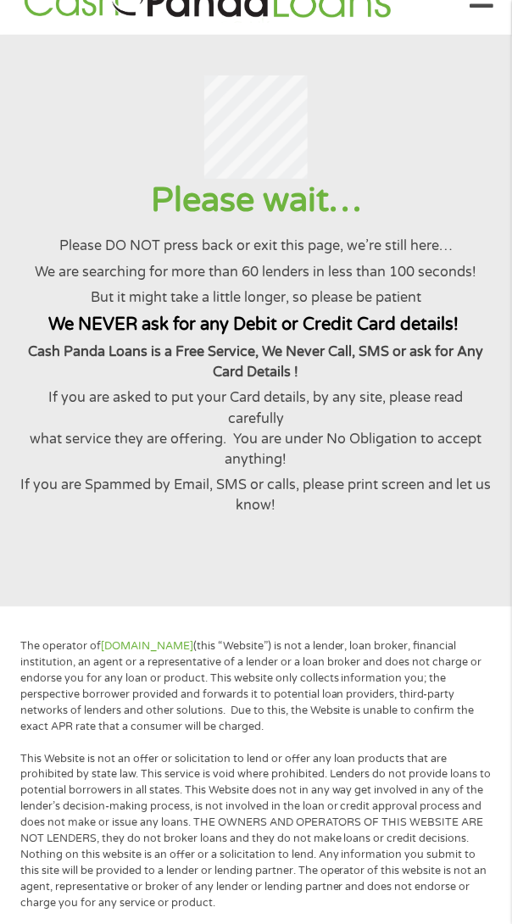
scroll to position [0, 0]
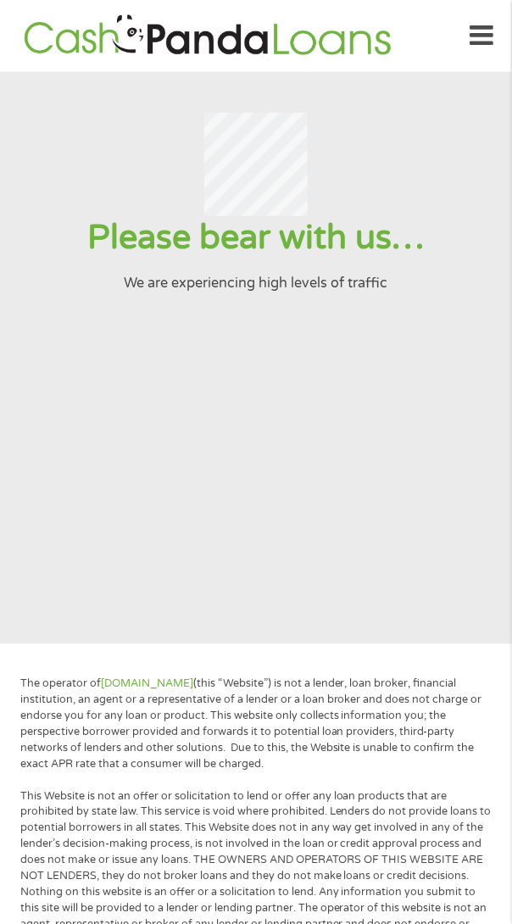
click at [463, 567] on section "Please bear with us… We are experiencing high levels of traffic" at bounding box center [256, 358] width 512 height 572
